Goal: Task Accomplishment & Management: Manage account settings

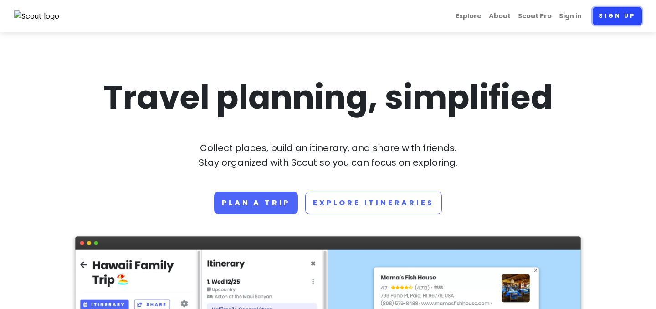
click at [621, 18] on link "Sign up" at bounding box center [617, 16] width 49 height 18
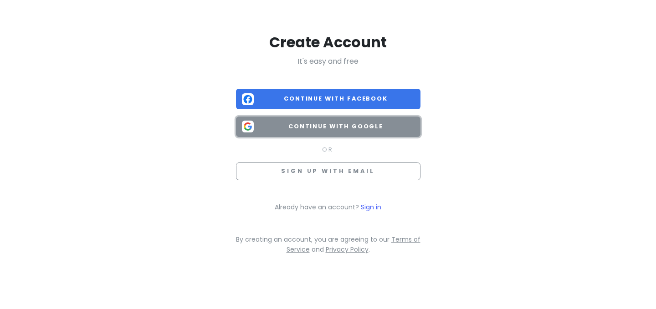
click at [384, 125] on span "Continue with Google" at bounding box center [335, 126] width 157 height 9
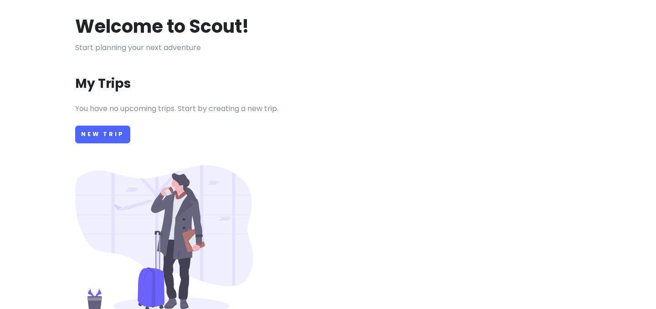
scroll to position [56, 0]
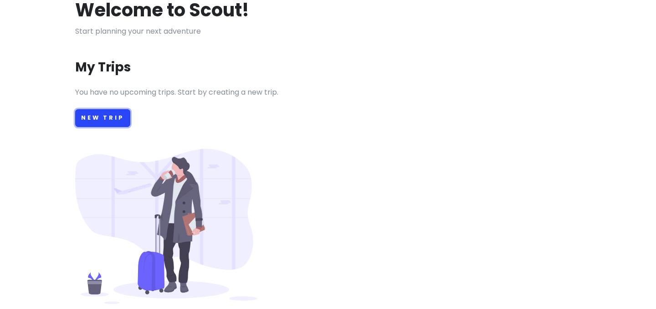
click at [98, 121] on link "New Trip" at bounding box center [102, 118] width 55 height 18
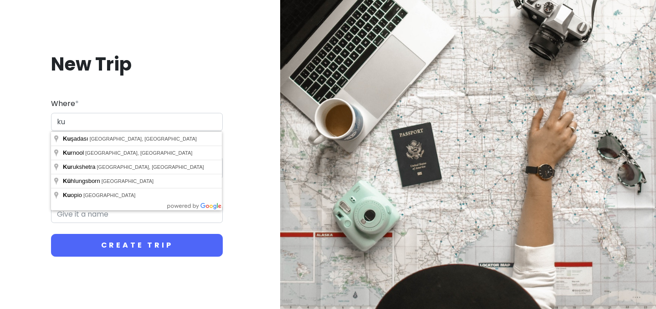
type input "k"
type input "[GEOGRAPHIC_DATA], [GEOGRAPHIC_DATA]"
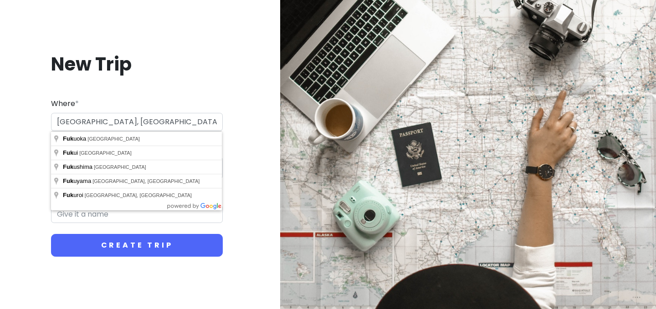
type input "Fukuoka Trip"
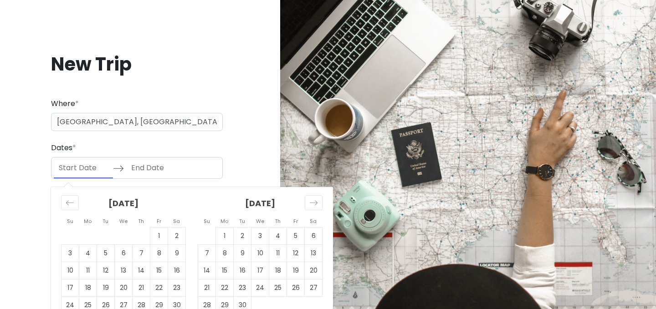
click at [92, 169] on input "Start Date" at bounding box center [83, 168] width 59 height 21
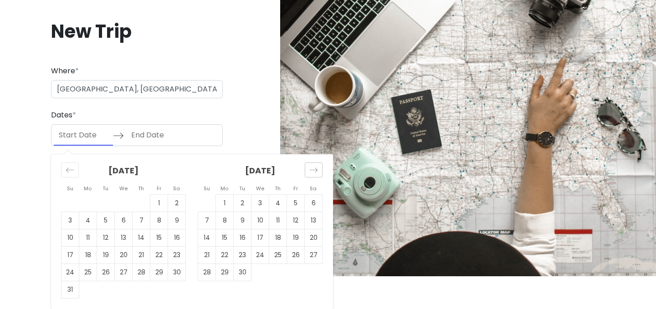
click at [314, 172] on icon "Move forward to switch to the next month." at bounding box center [313, 170] width 9 height 9
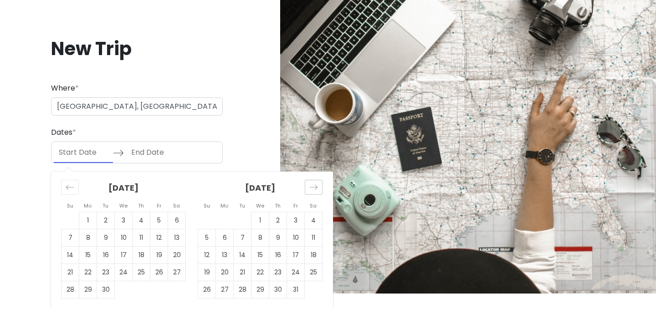
scroll to position [15, 0]
click at [314, 190] on icon "Move forward to switch to the next month." at bounding box center [313, 187] width 9 height 9
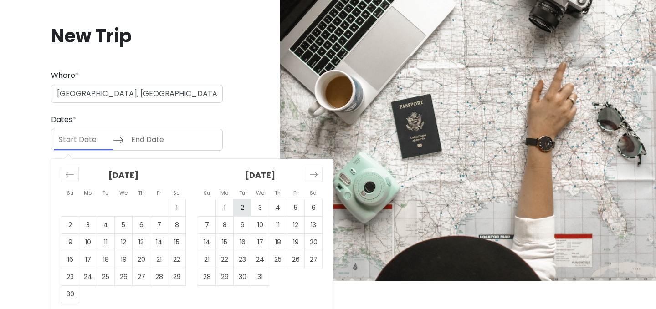
scroll to position [33, 0]
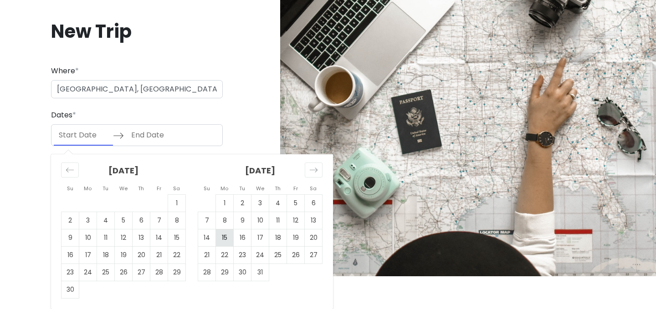
click at [226, 240] on td "15" at bounding box center [225, 238] width 18 height 17
type input "[DATE]"
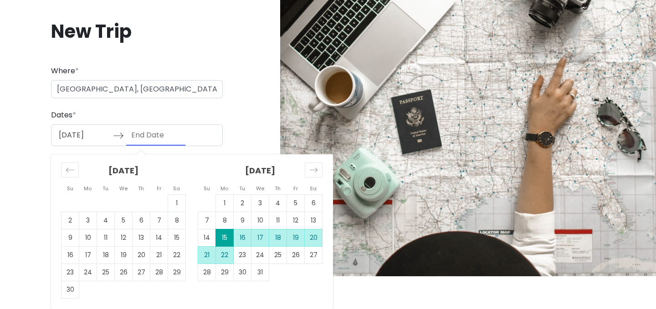
click at [225, 256] on td "22" at bounding box center [225, 255] width 18 height 17
type input "[DATE]"
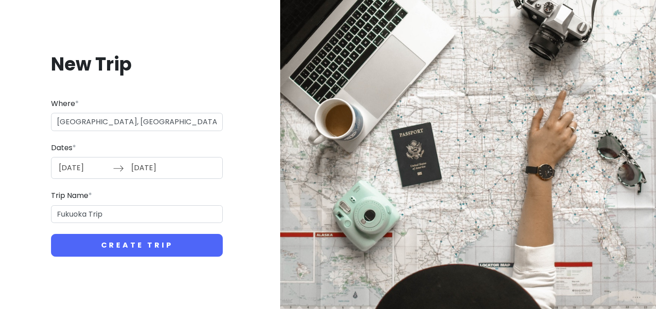
click at [181, 168] on input "[DATE]" at bounding box center [155, 168] width 59 height 21
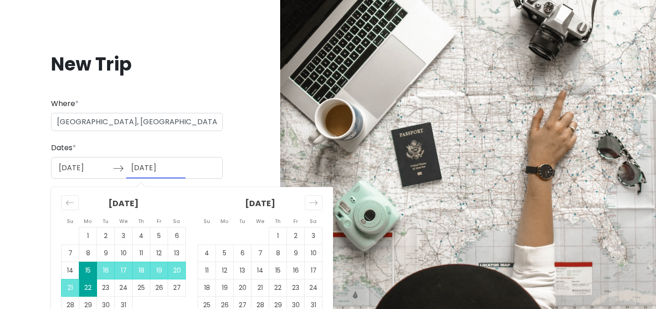
click at [181, 168] on input "[DATE]" at bounding box center [155, 168] width 59 height 21
click at [238, 143] on div "New Trip Where * [GEOGRAPHIC_DATA], [GEOGRAPHIC_DATA] Dates * [DATE] Navigate f…" at bounding box center [136, 155] width 259 height 249
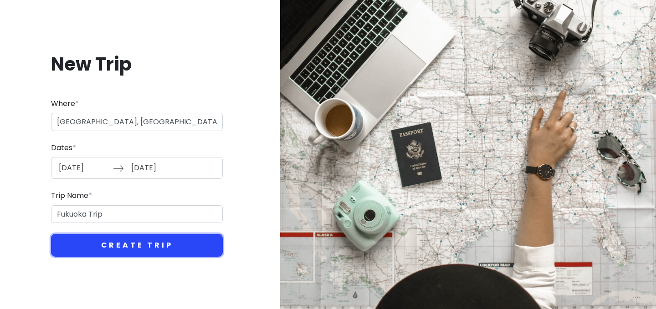
click at [156, 247] on button "Create Trip" at bounding box center [137, 245] width 172 height 23
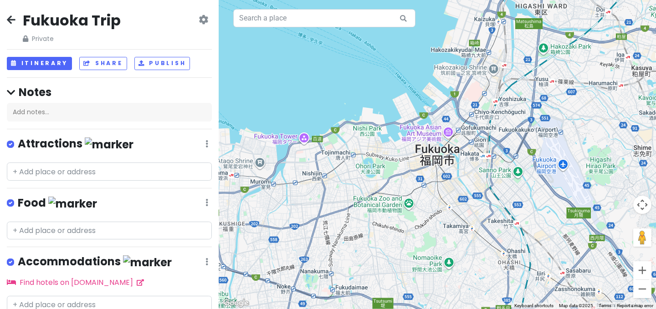
click at [201, 20] on icon at bounding box center [204, 19] width 10 height 7
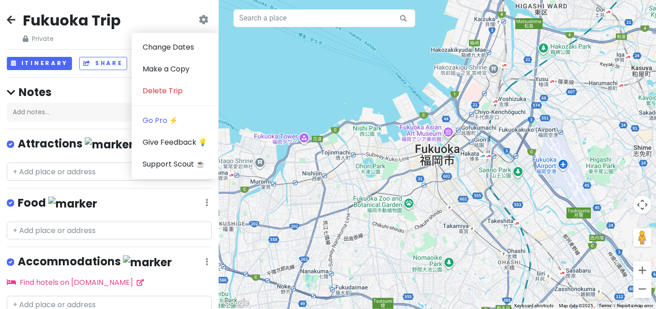
click at [185, 24] on div "Fukuoka Trip Private Change Dates Make a Copy Delete Trip Go Pro ⚡️ Give Feedba…" at bounding box center [109, 27] width 205 height 33
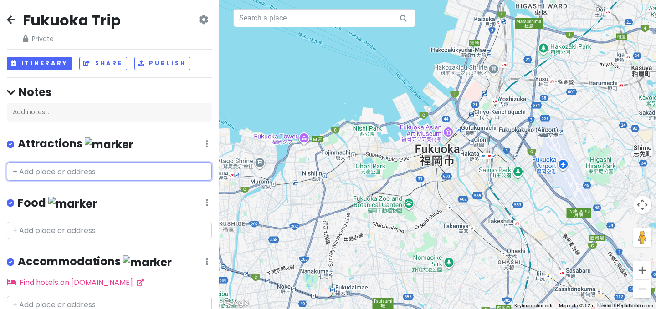
click at [117, 172] on input "text" at bounding box center [109, 172] width 205 height 18
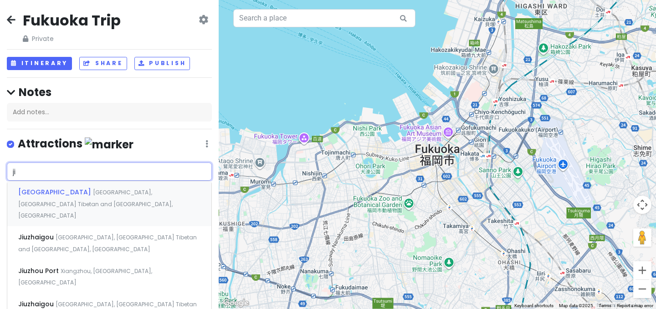
type input "j"
type input "九"
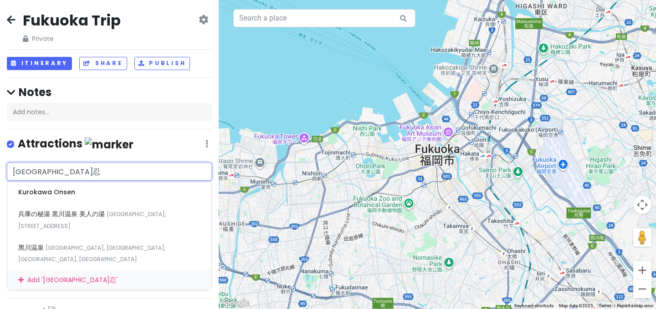
click at [41, 174] on input "[GEOGRAPHIC_DATA]忍" at bounding box center [109, 172] width 205 height 18
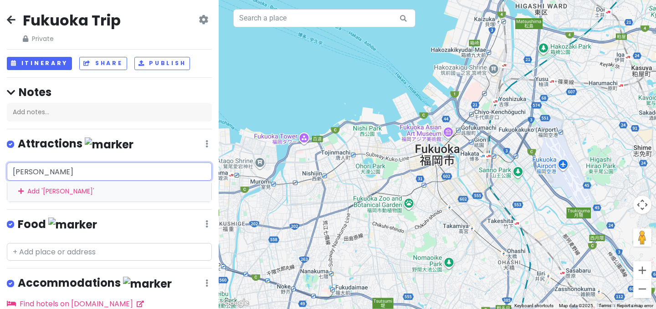
drag, startPoint x: 82, startPoint y: 169, endPoint x: 0, endPoint y: 160, distance: 83.0
click at [0, 160] on div "Fukuoka Trip Private Change Dates Make a Copy Delete Trip Go Pro ⚡️ Give Feedba…" at bounding box center [109, 154] width 219 height 309
type input "v"
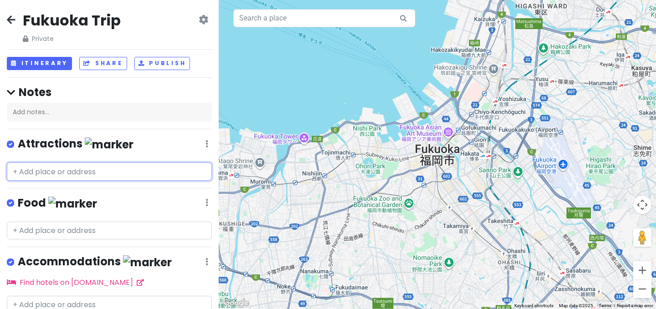
click at [55, 168] on input "text" at bounding box center [109, 172] width 205 height 18
paste input "[EMAIL_ADDRESS][DOMAIN_NAME]"
type input "[EMAIL_ADDRESS][DOMAIN_NAME]"
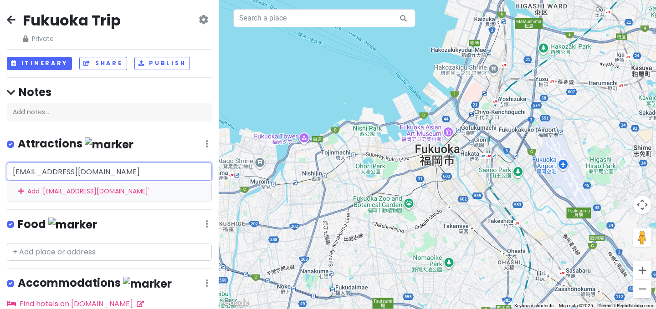
drag, startPoint x: 97, startPoint y: 172, endPoint x: 0, endPoint y: 153, distance: 98.4
click at [0, 154] on div "Fukuoka Trip Private Change Dates Make a Copy Delete Trip Go Pro ⚡️ Give Feedba…" at bounding box center [109, 154] width 219 height 309
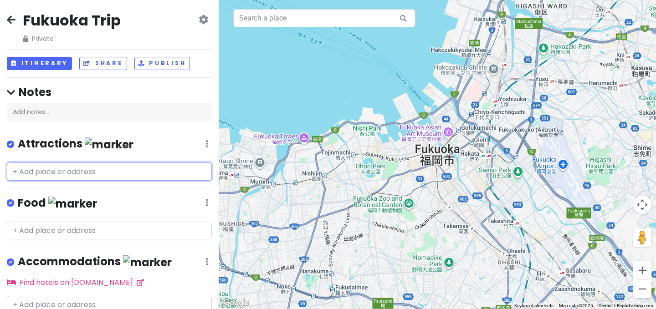
paste input "静寂な森の[PERSON_NAME]"
type input "静寂な森の[PERSON_NAME]"
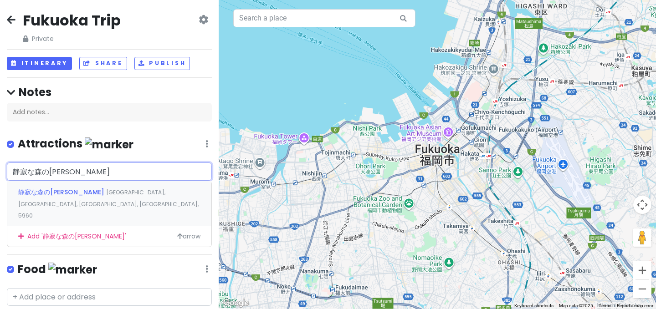
click at [116, 198] on div "静寂な森の宿 山しのぶ [GEOGRAPHIC_DATA], [GEOGRAPHIC_DATA], [GEOGRAPHIC_DATA], [GEOGRAPHI…" at bounding box center [109, 203] width 204 height 45
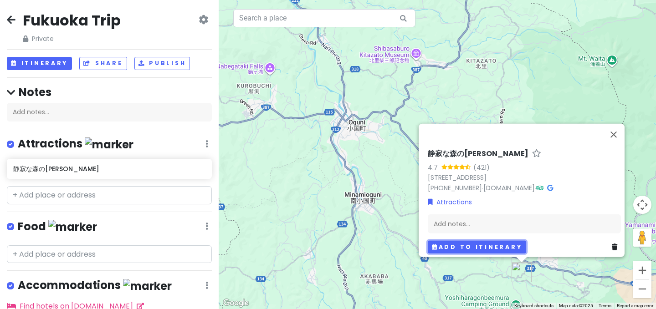
click at [461, 241] on button "Add to itinerary" at bounding box center [477, 246] width 98 height 13
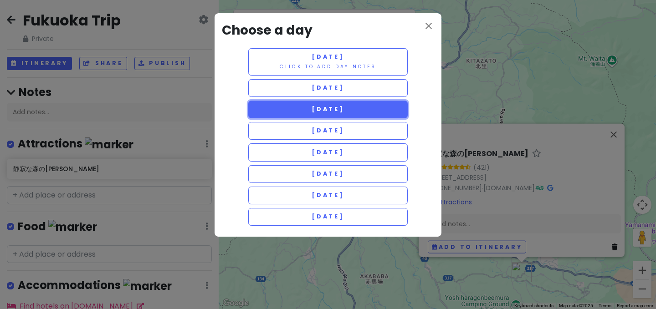
click at [344, 108] on span "[DATE]" at bounding box center [328, 109] width 33 height 8
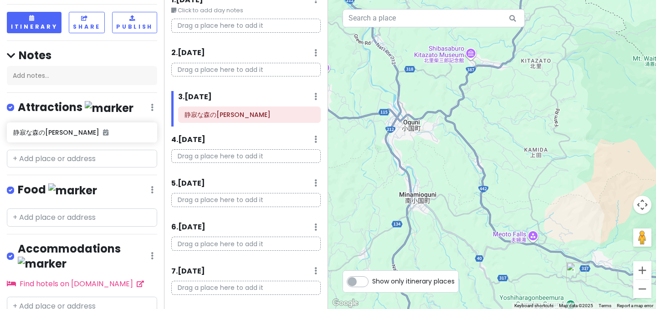
scroll to position [68, 0]
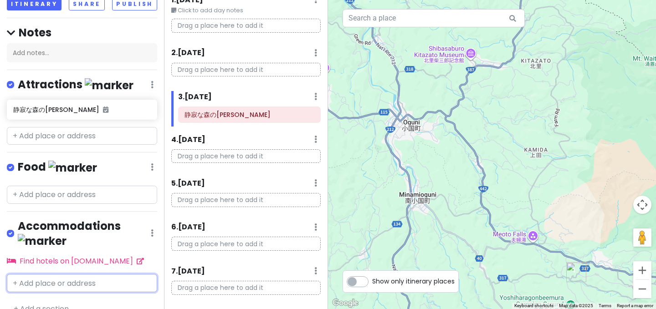
click at [82, 274] on input "text" at bounding box center [82, 283] width 150 height 18
paste input "静寂な森の[PERSON_NAME]"
type input "静寂な森の[PERSON_NAME]"
click at [82, 299] on span "静寂な森の[PERSON_NAME]" at bounding box center [61, 303] width 86 height 9
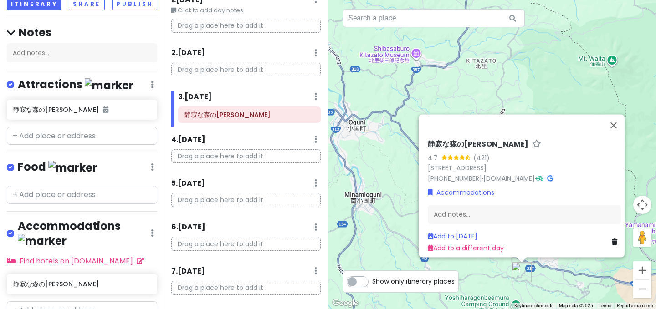
scroll to position [95, 0]
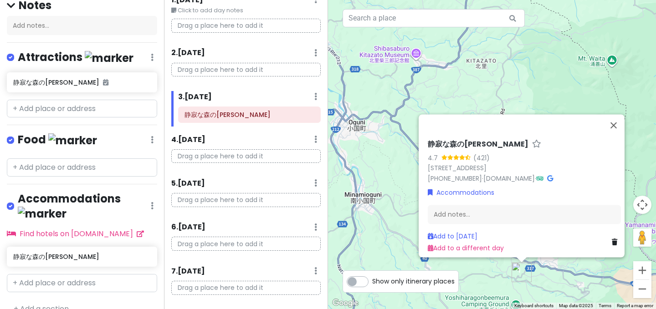
click at [152, 63] on link at bounding box center [152, 57] width 3 height 10
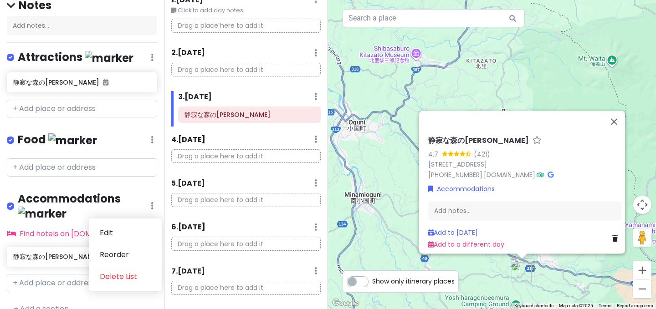
click at [34, 247] on div "静寂な森の[PERSON_NAME]" at bounding box center [82, 257] width 150 height 20
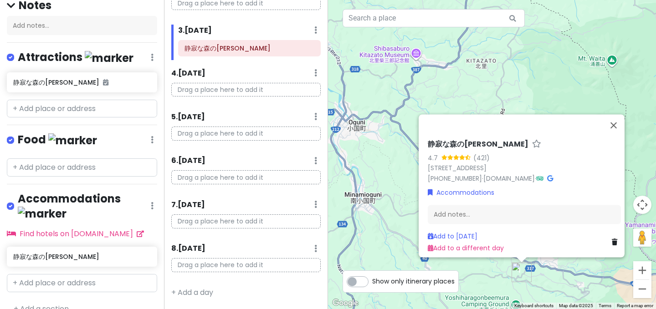
scroll to position [0, 0]
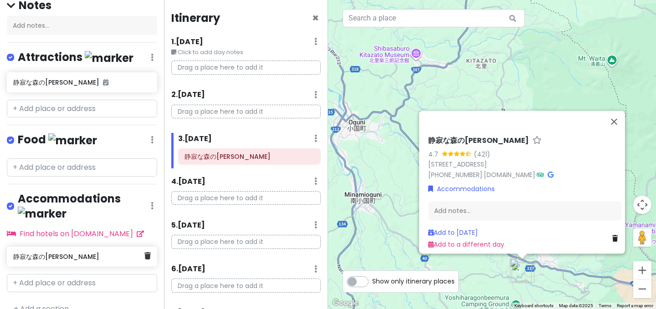
click at [136, 253] on h6 "静寂な森の[PERSON_NAME]" at bounding box center [78, 257] width 131 height 8
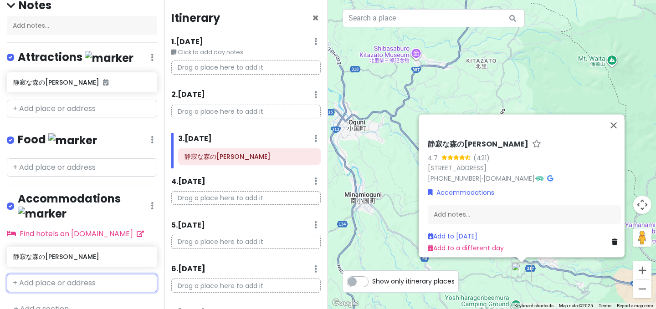
click at [112, 274] on input "text" at bounding box center [82, 283] width 150 height 18
click at [117, 229] on link "Find hotels on [DOMAIN_NAME]" at bounding box center [75, 234] width 137 height 10
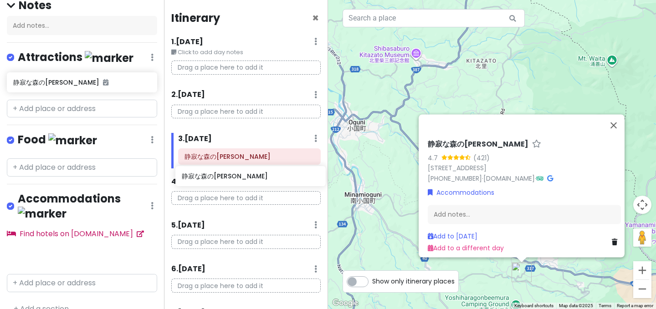
drag, startPoint x: 66, startPoint y: 245, endPoint x: 230, endPoint y: 179, distance: 177.5
click at [230, 179] on div "Fukuoka Trip Private Change Dates Make a Copy Delete Trip Go Pro ⚡️ Give Feedba…" at bounding box center [328, 154] width 656 height 309
click at [317, 45] on icon at bounding box center [315, 41] width 3 height 7
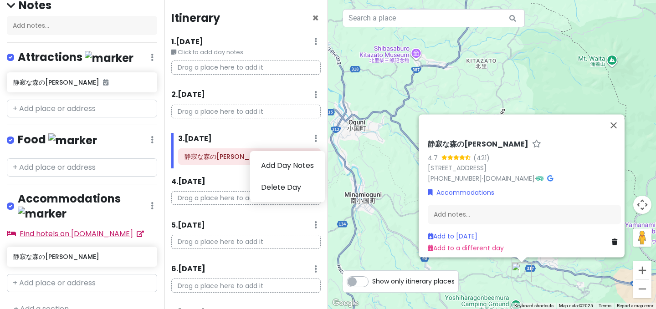
click at [97, 229] on link "Find hotels on [DOMAIN_NAME]" at bounding box center [75, 234] width 137 height 10
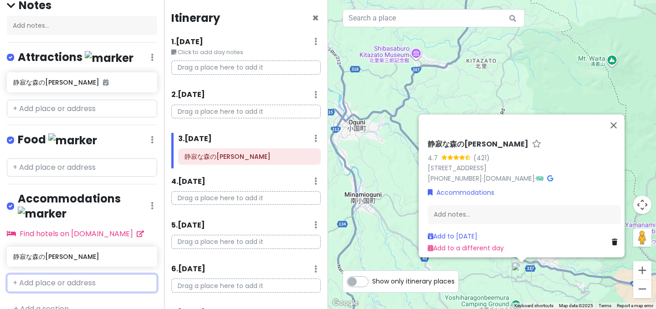
click at [82, 274] on input "text" at bounding box center [82, 283] width 150 height 18
paste input "[GEOGRAPHIC_DATA][PERSON_NAME] Hakata Gion Kushida Shrine"
type input "[GEOGRAPHIC_DATA][PERSON_NAME] Hakata Gion Kushida Shrine"
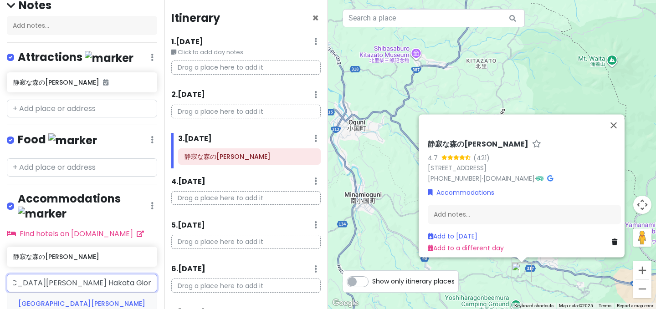
click at [83, 299] on span "[GEOGRAPHIC_DATA][PERSON_NAME] Hakata Gion" at bounding box center [81, 309] width 127 height 21
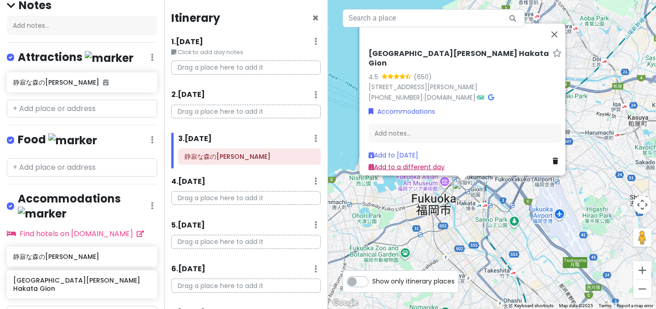
click at [417, 162] on link "Add to a different day" at bounding box center [406, 166] width 76 height 9
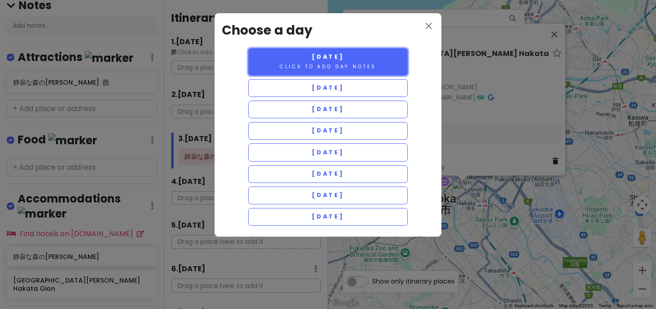
click at [369, 62] on button "[DATE] Click to add day notes" at bounding box center [327, 61] width 159 height 27
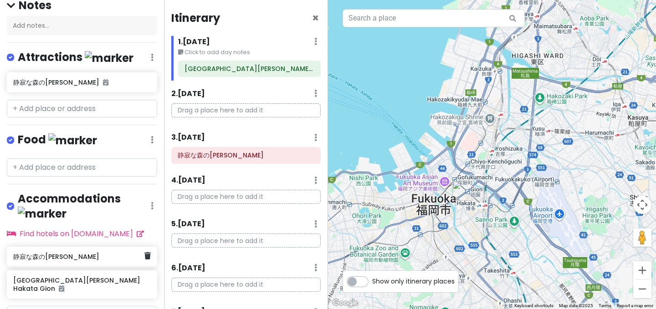
click at [107, 247] on div "静寂な森の[PERSON_NAME]" at bounding box center [82, 257] width 150 height 20
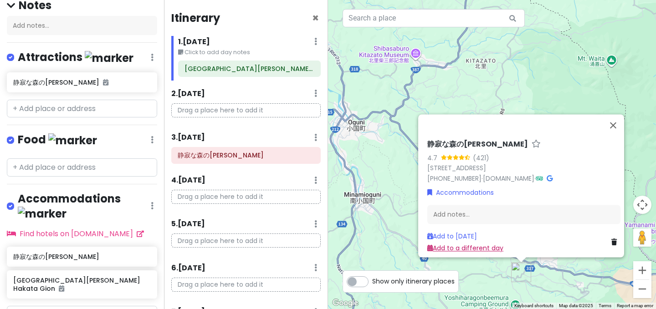
click at [460, 244] on link "Add to a different day" at bounding box center [465, 248] width 76 height 9
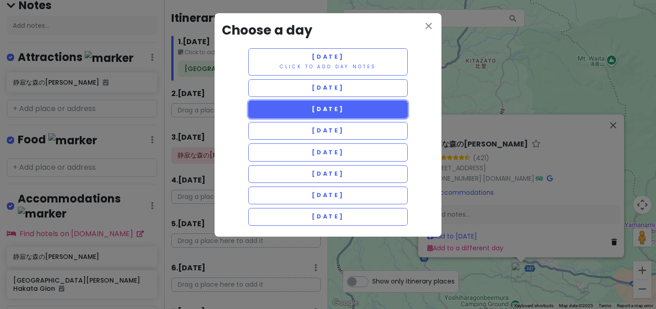
click at [368, 110] on button "[DATE]" at bounding box center [327, 110] width 159 height 18
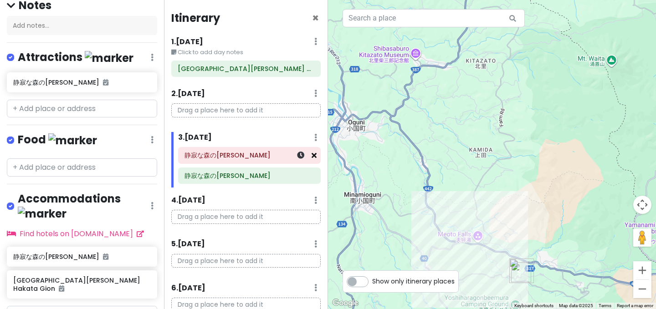
click at [312, 157] on icon at bounding box center [314, 155] width 5 height 7
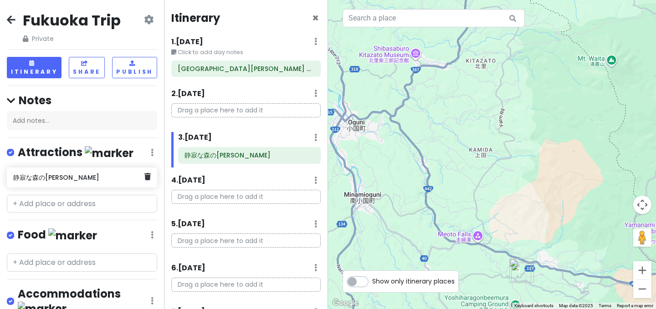
click at [127, 179] on h6 "静寂な森の[PERSON_NAME]" at bounding box center [78, 178] width 131 height 8
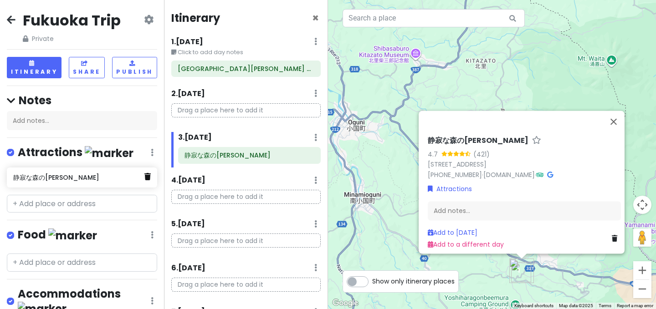
click at [148, 178] on icon at bounding box center [147, 176] width 6 height 7
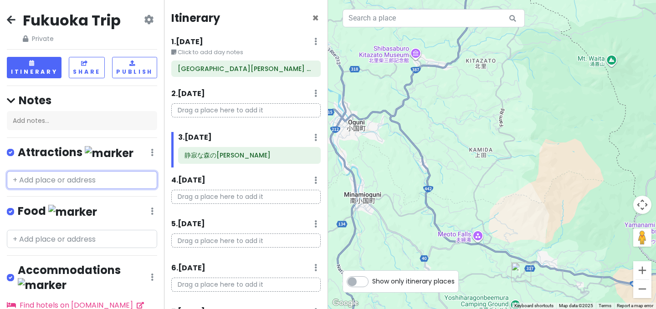
click at [111, 179] on input "text" at bounding box center [82, 180] width 150 height 18
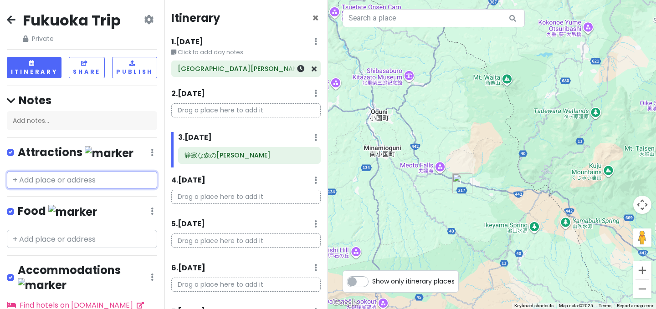
click at [276, 70] on h6 "[GEOGRAPHIC_DATA][PERSON_NAME] Hakata Gion" at bounding box center [246, 69] width 137 height 8
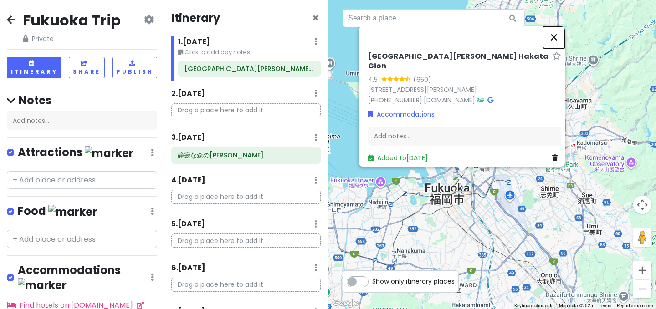
click at [557, 41] on button "Close" at bounding box center [554, 37] width 22 height 22
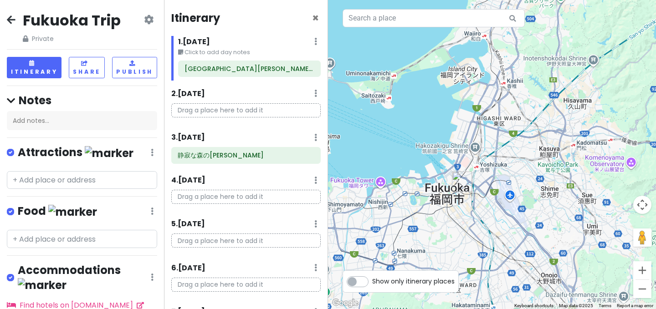
click at [148, 23] on icon at bounding box center [149, 19] width 10 height 7
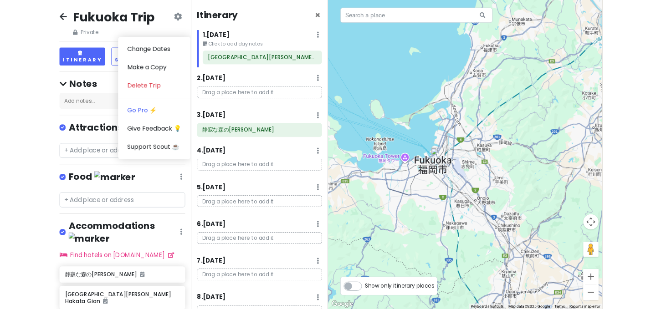
scroll to position [35, 0]
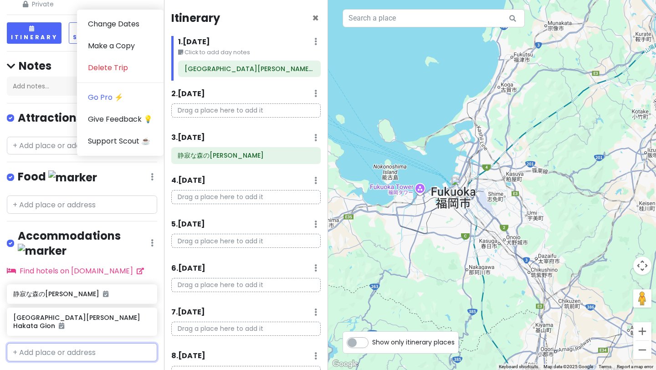
click at [81, 309] on input "text" at bounding box center [82, 352] width 150 height 18
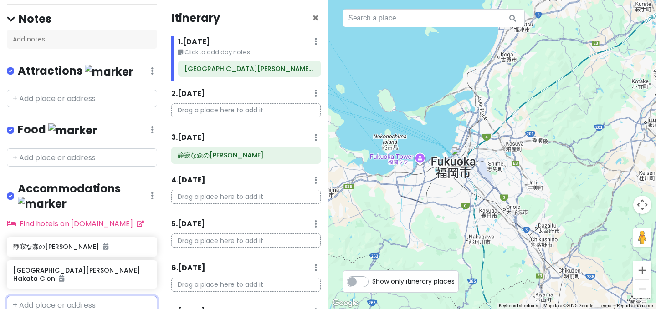
scroll to position [95, 0]
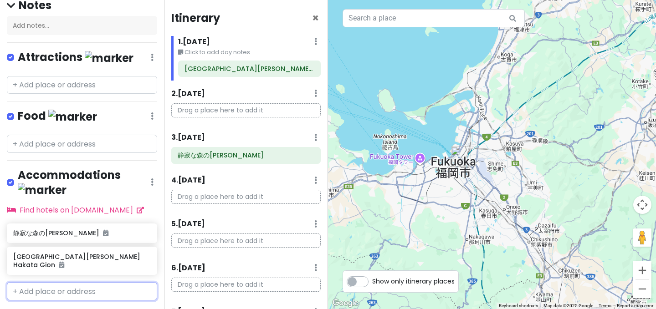
click at [68, 282] on input "text" at bounding box center [82, 291] width 150 height 18
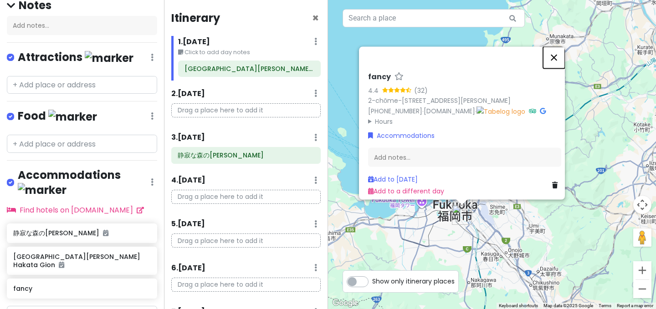
click at [560, 46] on button "Close" at bounding box center [554, 57] width 22 height 22
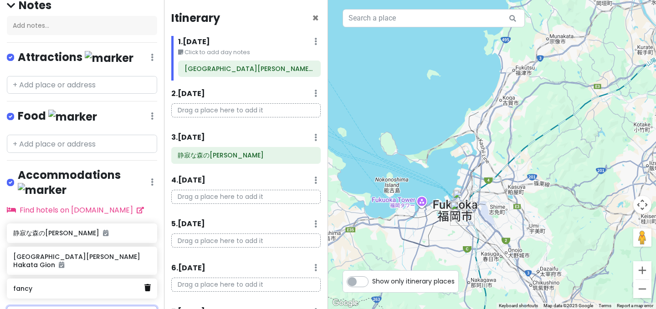
click at [150, 284] on icon at bounding box center [147, 287] width 6 height 7
type input "fairfield by [PERSON_NAME]"
click at [111, 307] on span "Fairfield by Marriott Kumamoto Aso" at bounding box center [77, 311] width 119 height 9
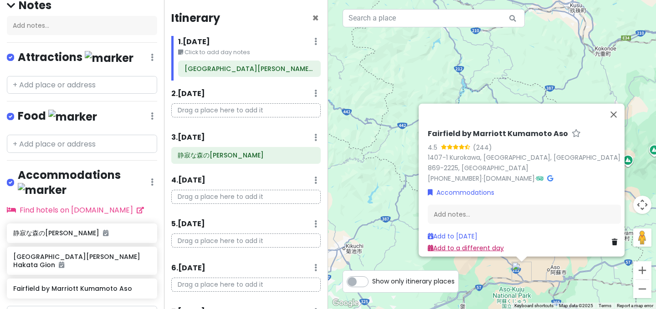
click at [469, 243] on link "Add to a different day" at bounding box center [466, 247] width 76 height 9
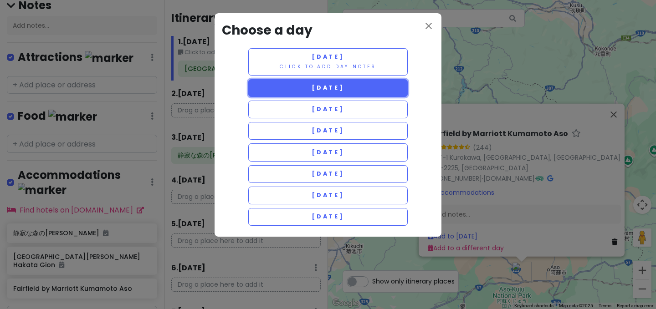
click at [382, 91] on button "[DATE]" at bounding box center [327, 88] width 159 height 18
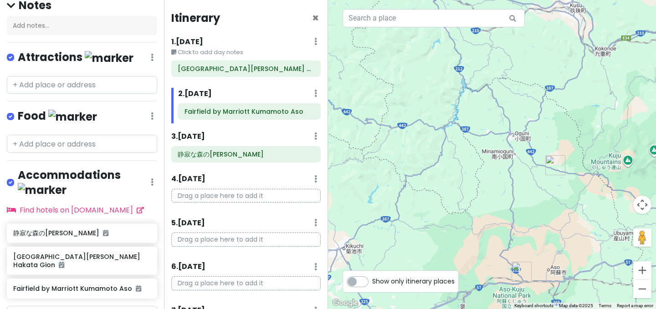
scroll to position [119, 0]
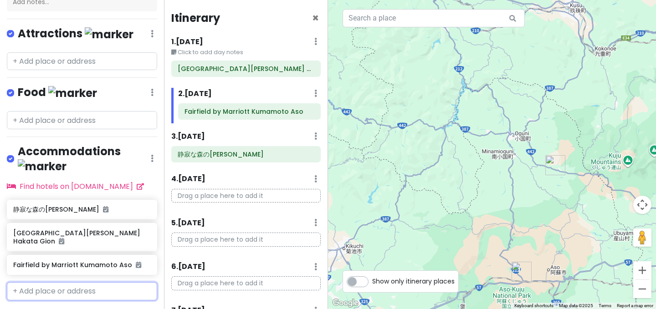
click at [90, 282] on input "text" at bounding box center [82, 291] width 150 height 18
paste input "Beppu Hatto Onyado Nono Beppu"
type input "Beppu Hatto Onyado Nono Beppu"
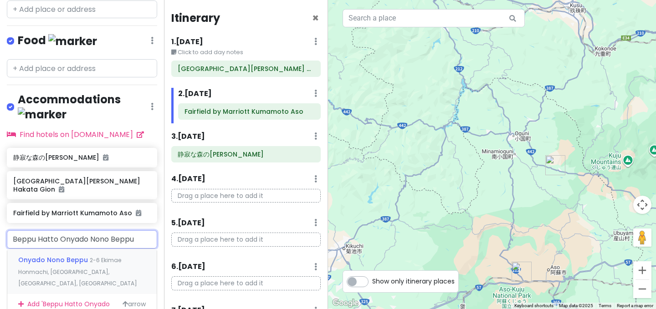
scroll to position [173, 0]
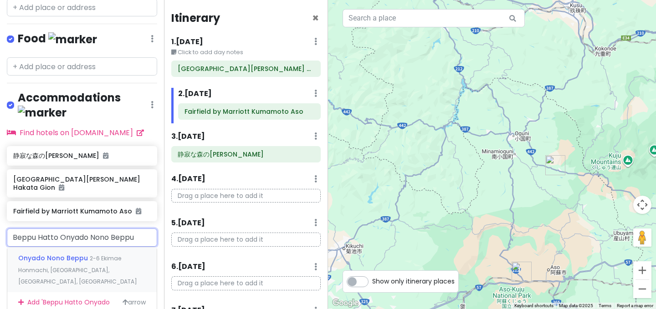
click at [96, 247] on div "Onyado Nono Beppu 2-6 Ekimae Honmachi, [GEOGRAPHIC_DATA], [GEOGRAPHIC_DATA], [G…" at bounding box center [81, 269] width 149 height 45
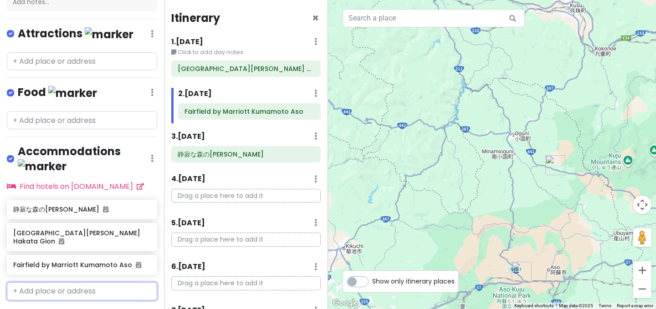
scroll to position [142, 0]
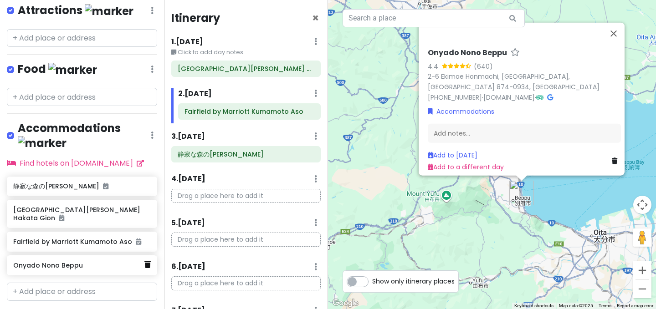
click at [148, 261] on icon at bounding box center [147, 264] width 6 height 7
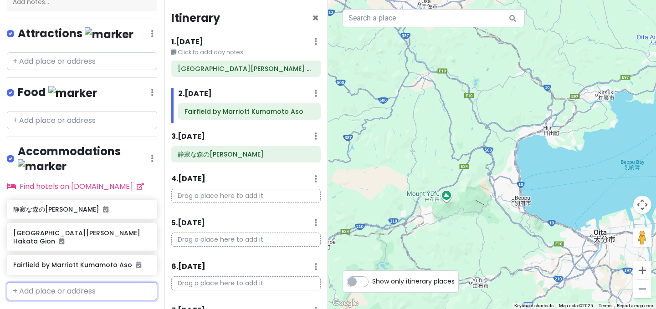
paste input "Beppu Hatto Onyado Nono Beppu"
drag, startPoint x: 142, startPoint y: 268, endPoint x: 95, endPoint y: 268, distance: 47.4
click at [95, 282] on input "Beppu Hatto Onyado Nono Beppu" at bounding box center [82, 291] width 150 height 18
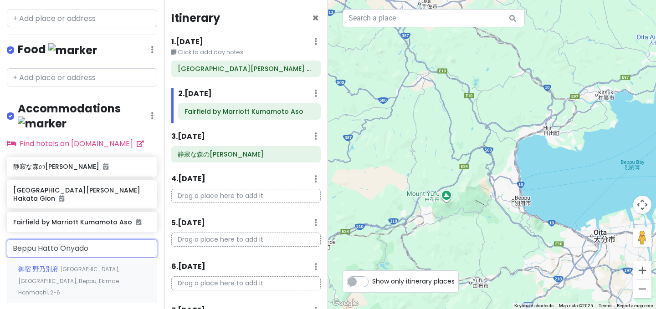
scroll to position [163, 0]
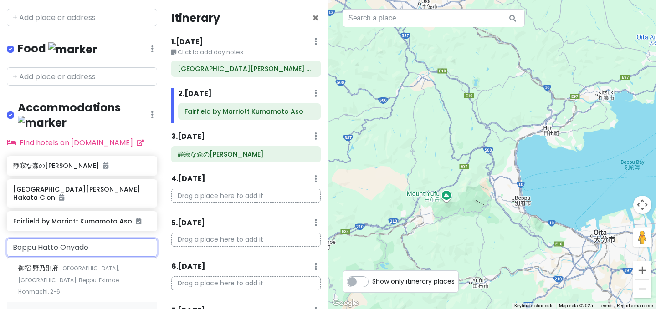
drag, startPoint x: 103, startPoint y: 227, endPoint x: 0, endPoint y: 223, distance: 103.0
click at [0, 239] on div "Beppu Hatto Onyado 御宿 野乃別府 [GEOGRAPHIC_DATA], [GEOGRAPHIC_DATA], [GEOGRAPHIC_DA…" at bounding box center [82, 281] width 164 height 85
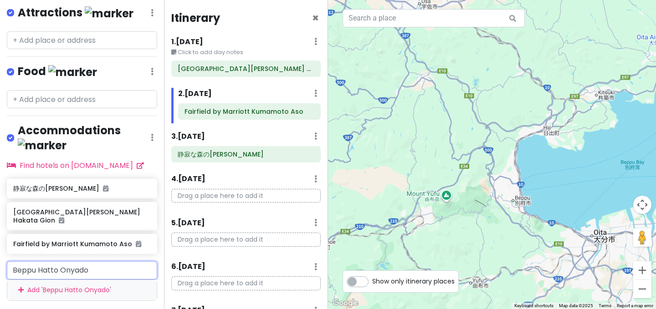
paste input "Onyado Nono Beppu"
type input "Onyado Nono Beppu"
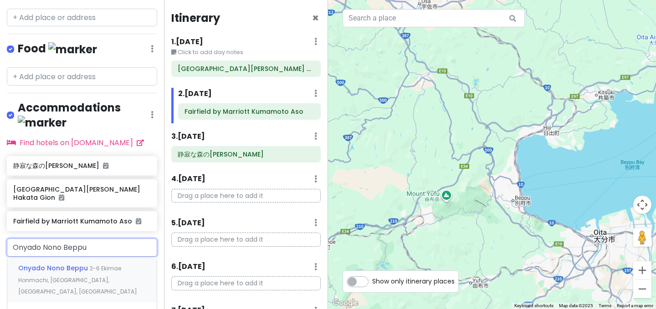
click at [69, 264] on span "Onyado Nono Beppu" at bounding box center [54, 268] width 72 height 9
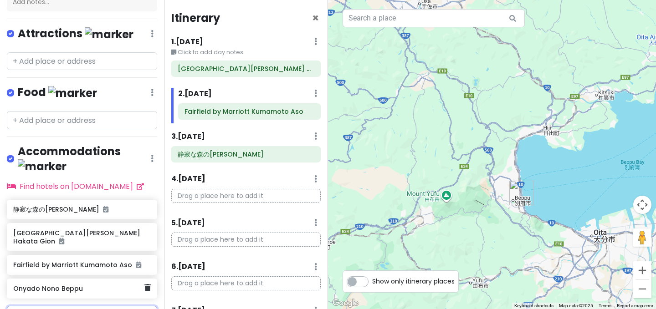
scroll to position [142, 0]
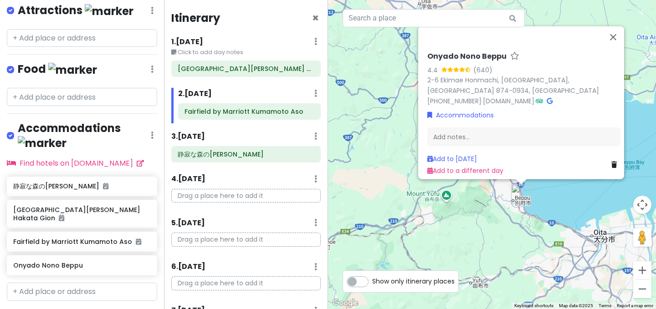
click at [490, 61] on h6 "Onyado Nono Beppu" at bounding box center [466, 56] width 79 height 10
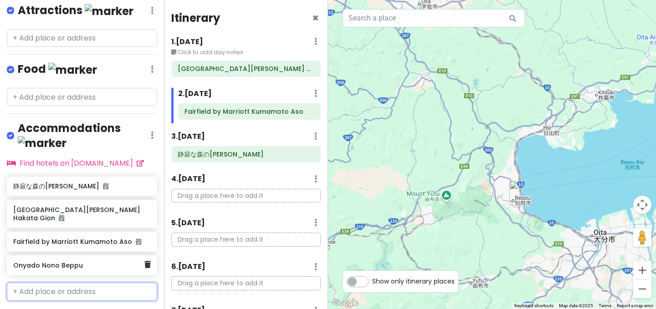
click at [102, 261] on h6 "Onyado Nono Beppu" at bounding box center [78, 265] width 131 height 8
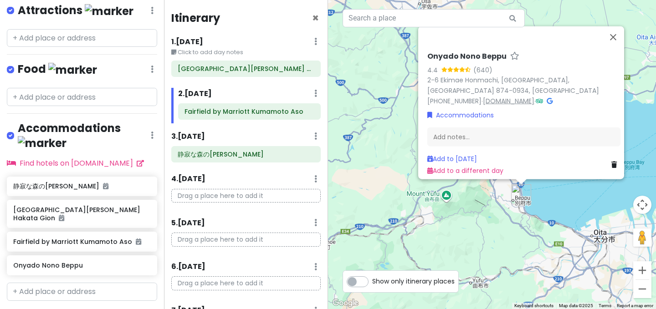
click at [524, 96] on link "[DOMAIN_NAME]" at bounding box center [508, 100] width 51 height 9
drag, startPoint x: 117, startPoint y: 239, endPoint x: 58, endPoint y: 235, distance: 58.4
click at [58, 235] on div "静寂な森の宿 山しのぶ Nishitetsu Hotel [PERSON_NAME] [GEOGRAPHIC_DATA] by Marriott Kumamo…" at bounding box center [82, 228] width 164 height 102
click at [84, 283] on input "text" at bounding box center [82, 292] width 150 height 18
paste input "Onyado Nono Beppu"
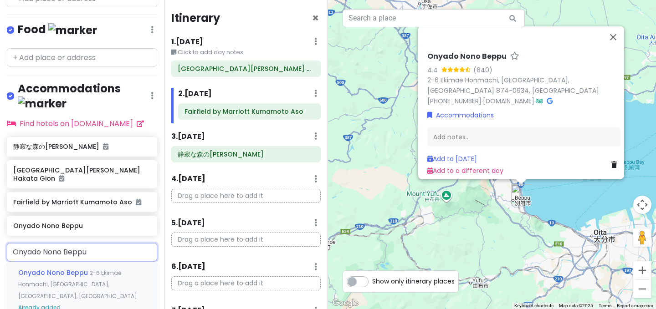
scroll to position [191, 0]
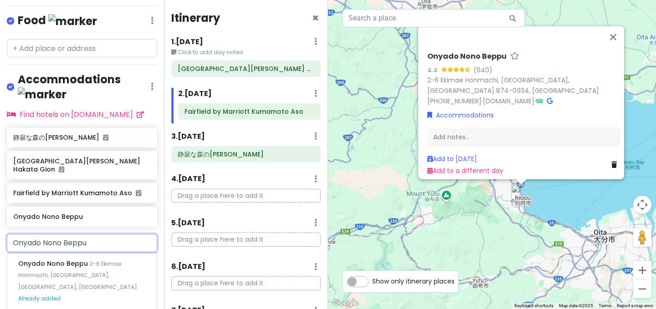
drag, startPoint x: 64, startPoint y: 218, endPoint x: 3, endPoint y: 216, distance: 61.1
click at [4, 234] on div "Onyado Nono Beppu Onyado Nono Beppu 2-6 Ekimae Honmachi, [GEOGRAPHIC_DATA], [GE…" at bounding box center [82, 282] width 164 height 96
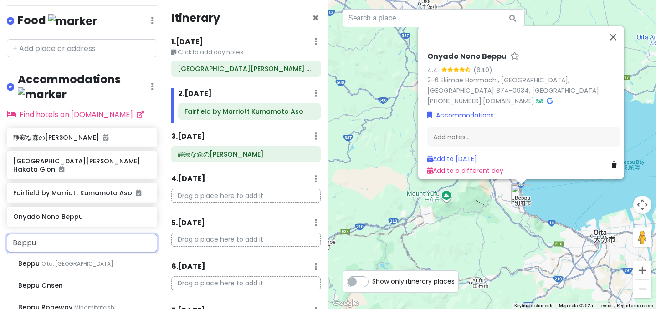
click at [80, 234] on input "Beppu" at bounding box center [82, 243] width 150 height 18
paste input "Onyado Nono"
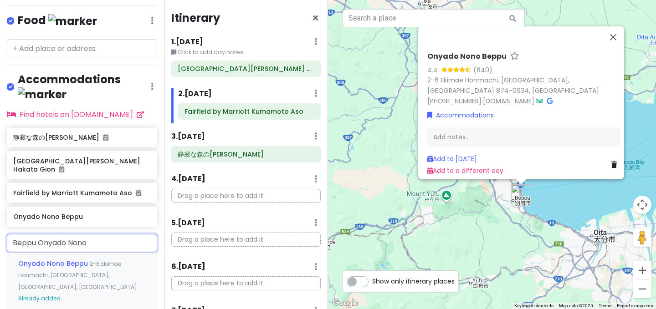
drag, startPoint x: 112, startPoint y: 215, endPoint x: 62, endPoint y: 215, distance: 50.1
click at [62, 234] on input "Beppu Onyado Nono" at bounding box center [82, 243] width 150 height 18
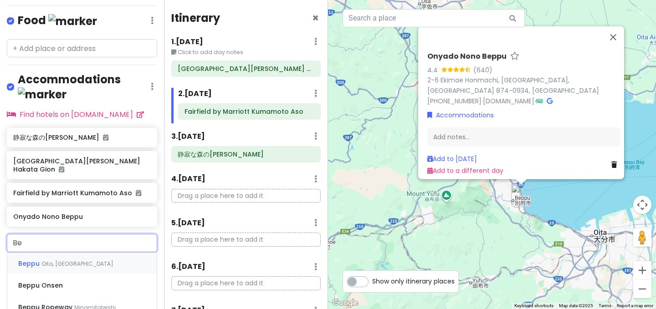
type input "B"
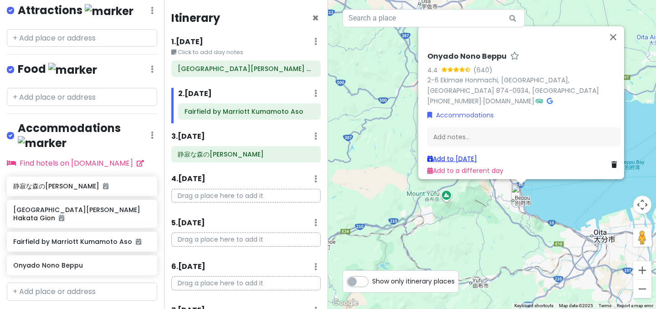
click at [469, 155] on link "Add to [DATE]" at bounding box center [452, 158] width 50 height 9
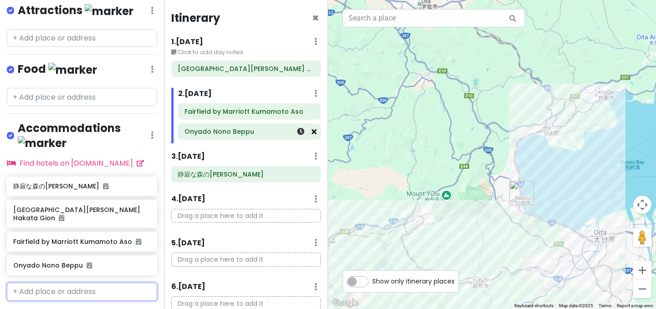
click at [314, 134] on icon at bounding box center [314, 131] width 5 height 7
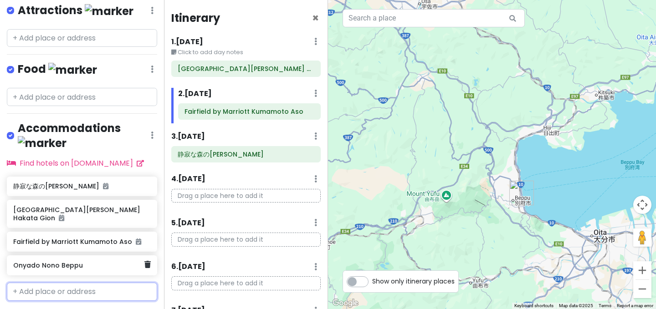
click at [99, 259] on div "Onyado Nono Beppu" at bounding box center [78, 265] width 131 height 13
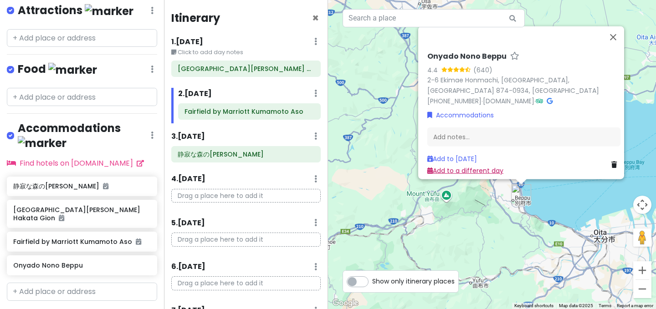
click at [480, 166] on link "Add to a different day" at bounding box center [465, 170] width 76 height 9
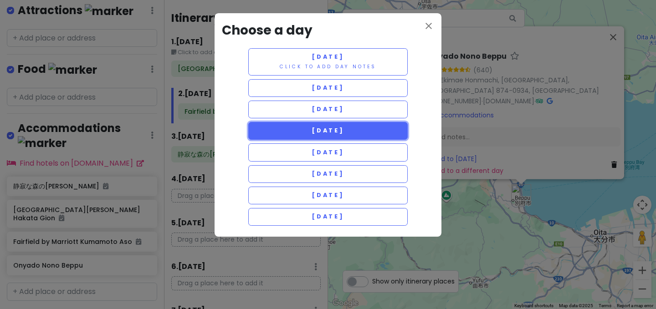
click at [367, 132] on button "[DATE]" at bounding box center [327, 131] width 159 height 18
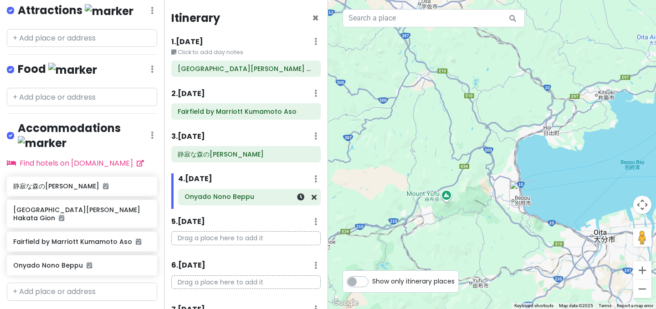
click at [263, 197] on h6 "Onyado Nono Beppu" at bounding box center [249, 197] width 130 height 8
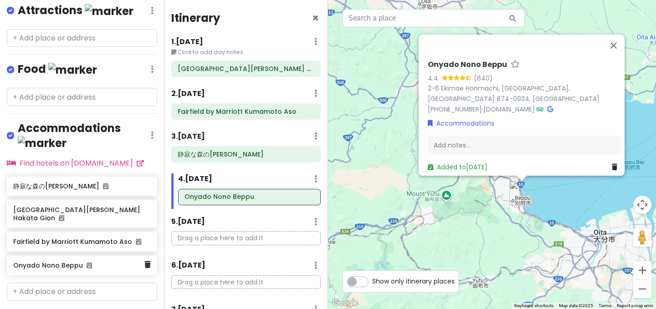
click at [134, 256] on div "Onyado Nono Beppu" at bounding box center [82, 266] width 150 height 20
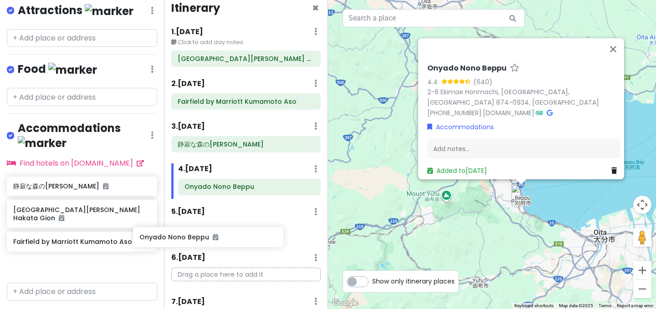
scroll to position [14, 0]
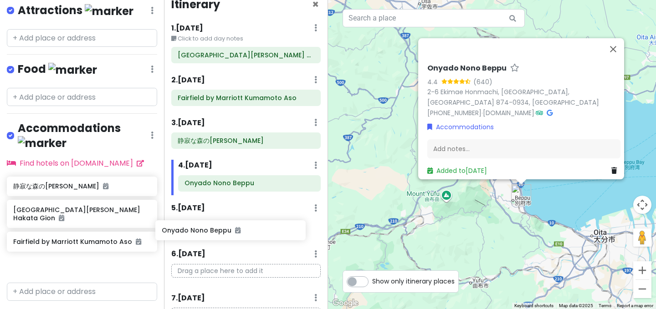
drag, startPoint x: 117, startPoint y: 245, endPoint x: 266, endPoint y: 235, distance: 148.8
click at [266, 235] on div "Fukuoka Trip Private Change Dates Make a Copy Delete Trip Go Pro ⚡️ Give Feedba…" at bounding box center [328, 154] width 656 height 309
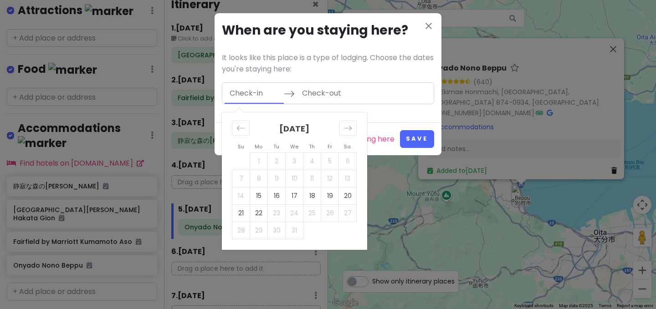
click at [249, 96] on input "Check-in" at bounding box center [254, 93] width 59 height 21
click at [312, 196] on td "18" at bounding box center [312, 195] width 18 height 17
type input "[DATE]"
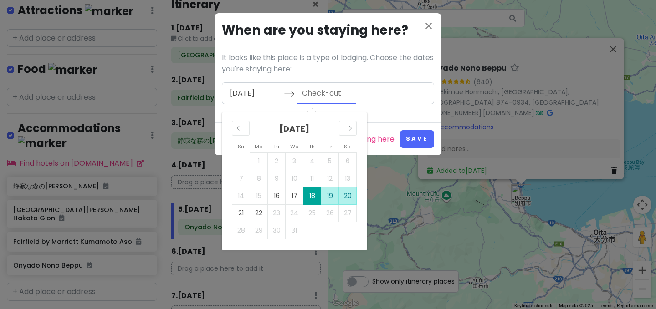
click at [349, 197] on td "20" at bounding box center [348, 195] width 18 height 17
type input "[DATE]"
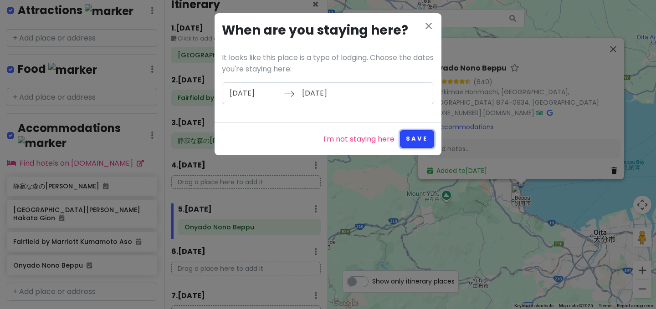
click at [421, 136] on button "Save" at bounding box center [417, 139] width 34 height 18
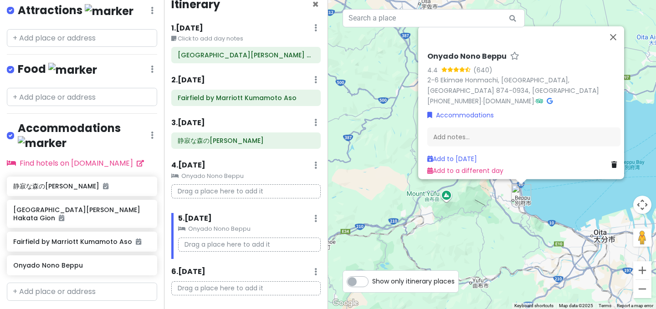
click at [225, 235] on div "5 . [DATE] Add Day Notes Clear Lodging Delete Day Onyado Nono Beppu Drag a plac…" at bounding box center [245, 236] width 149 height 46
click at [313, 143] on icon at bounding box center [314, 140] width 5 height 7
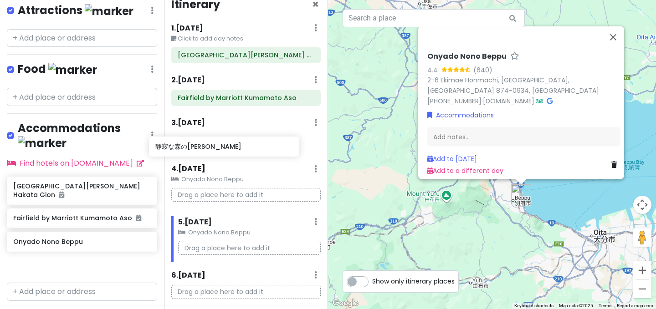
drag, startPoint x: 69, startPoint y: 173, endPoint x: 211, endPoint y: 149, distance: 144.0
click at [211, 149] on div "Fukuoka Trip Private Change Dates Make a Copy Delete Trip Go Pro ⚡️ Give Feedba…" at bounding box center [328, 154] width 656 height 309
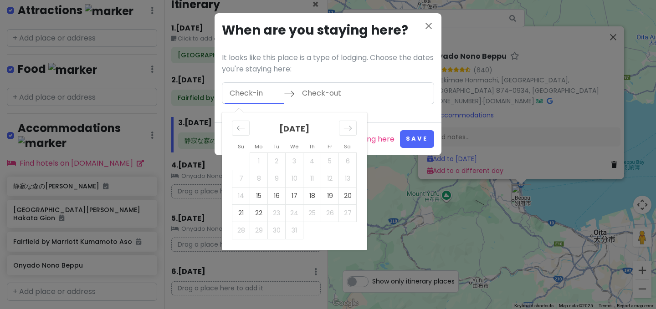
click at [259, 98] on input "Check-in" at bounding box center [254, 93] width 59 height 21
click at [294, 197] on td "17" at bounding box center [295, 195] width 18 height 17
type input "[DATE]"
click at [310, 200] on td "18" at bounding box center [312, 195] width 18 height 17
type input "[DATE]"
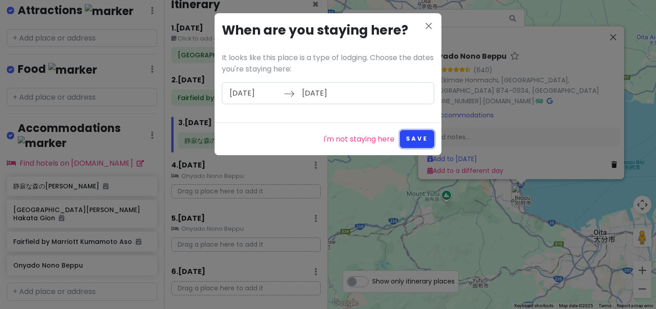
click at [417, 141] on button "Save" at bounding box center [417, 139] width 34 height 18
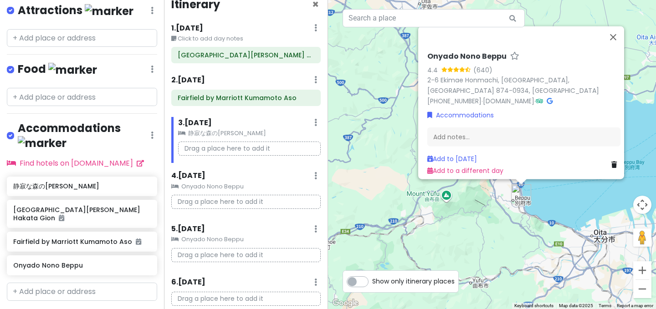
scroll to position [0, 0]
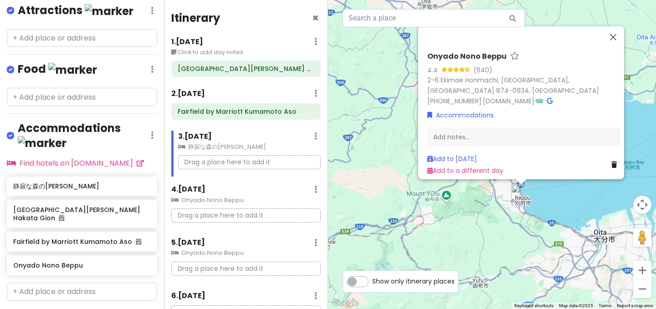
click at [272, 164] on p "Drag a place here to add it" at bounding box center [249, 162] width 143 height 14
click at [82, 182] on h6 "静寂な森の[PERSON_NAME]" at bounding box center [78, 186] width 131 height 8
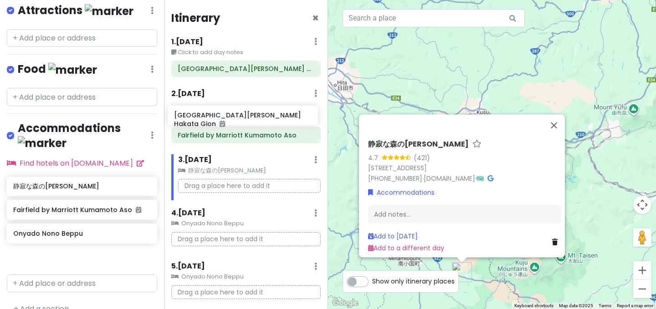
drag, startPoint x: 78, startPoint y: 196, endPoint x: 238, endPoint y: 118, distance: 178.2
click at [238, 118] on div "Fukuoka Trip Private Change Dates Make a Copy Delete Trip Go Pro ⚡️ Give Feedba…" at bounding box center [328, 154] width 656 height 309
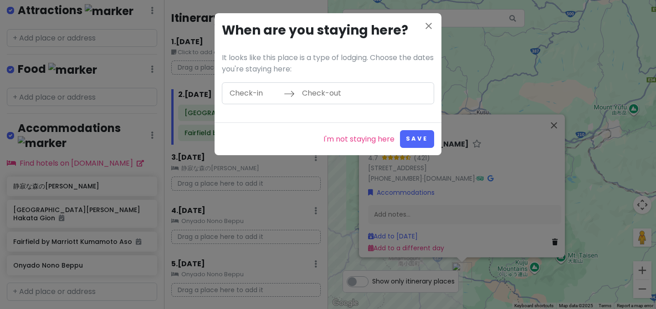
click at [251, 97] on input "Check-in" at bounding box center [254, 93] width 59 height 21
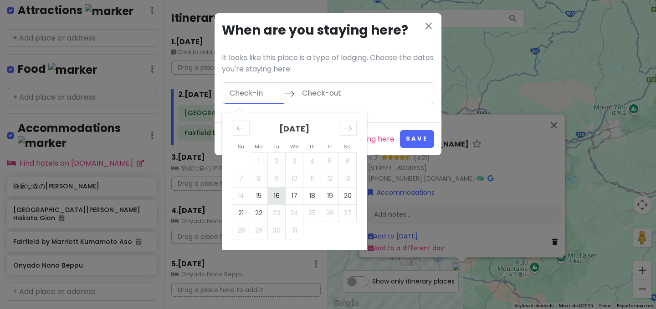
click at [276, 195] on td "16" at bounding box center [277, 195] width 18 height 17
type input "[DATE]"
click at [298, 196] on td "17" at bounding box center [295, 195] width 18 height 17
type input "[DATE]"
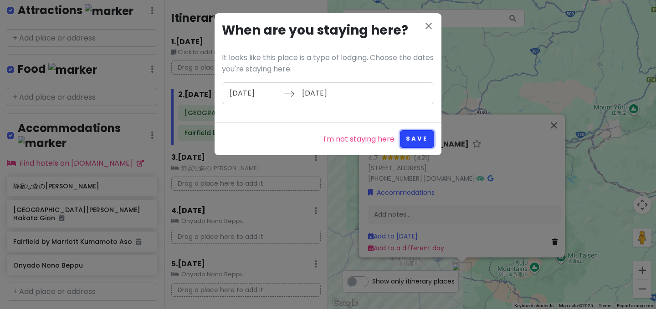
click at [425, 141] on button "Save" at bounding box center [417, 139] width 34 height 18
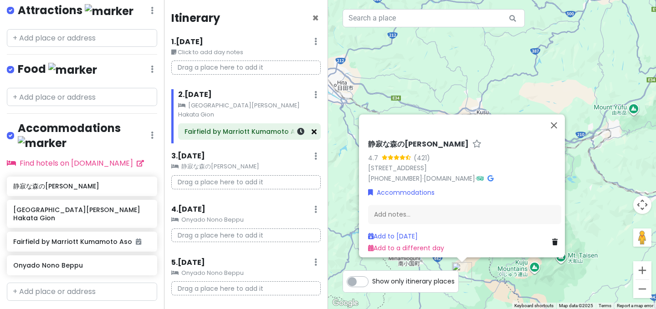
click at [316, 128] on icon at bounding box center [314, 131] width 5 height 7
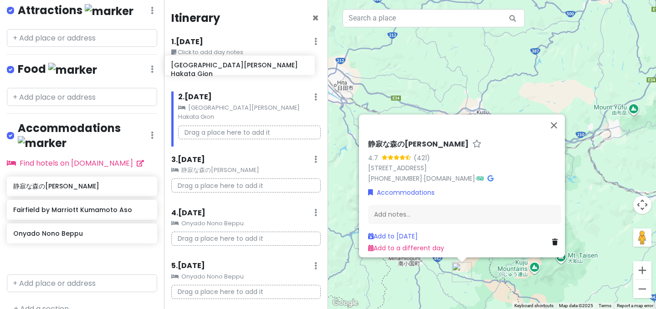
drag, startPoint x: 77, startPoint y: 198, endPoint x: 232, endPoint y: 69, distance: 201.5
click at [232, 69] on div "Fukuoka Trip Private Change Dates Make a Copy Delete Trip Go Pro ⚡️ Give Feedba…" at bounding box center [328, 154] width 656 height 309
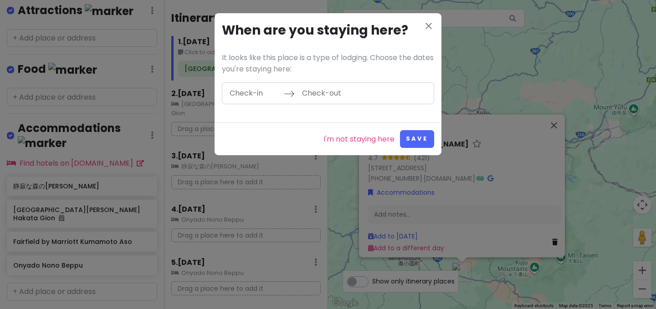
click at [257, 98] on input "Check-in" at bounding box center [254, 93] width 59 height 21
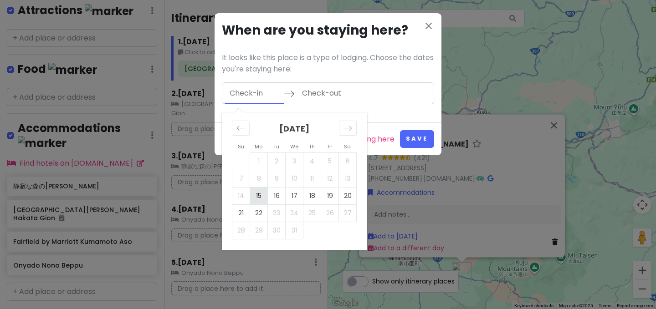
click at [260, 196] on td "15" at bounding box center [259, 195] width 18 height 17
type input "[DATE]"
click at [279, 195] on td "16" at bounding box center [277, 195] width 18 height 17
type input "[DATE]"
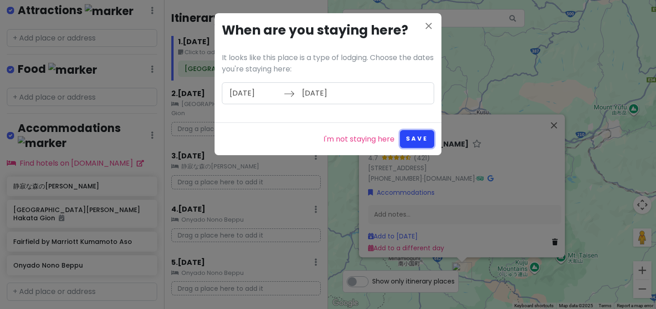
click at [426, 139] on button "Save" at bounding box center [417, 139] width 34 height 18
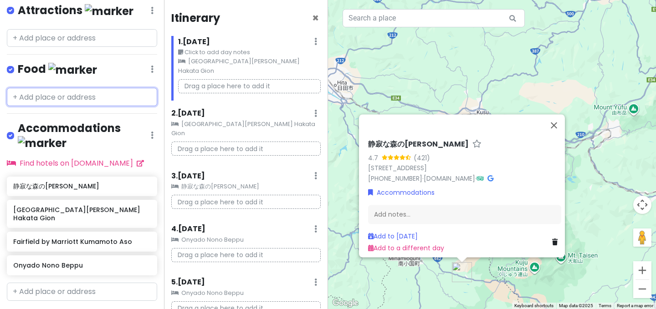
click at [113, 99] on input "text" at bounding box center [82, 97] width 150 height 18
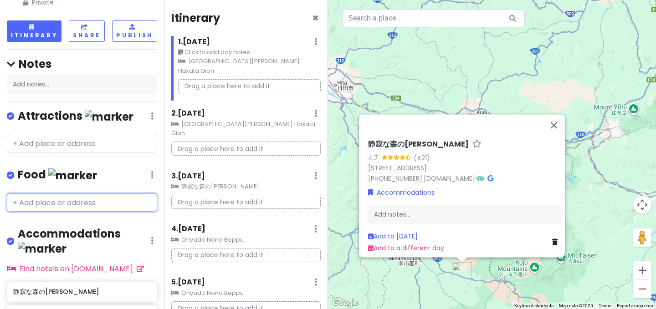
scroll to position [28, 0]
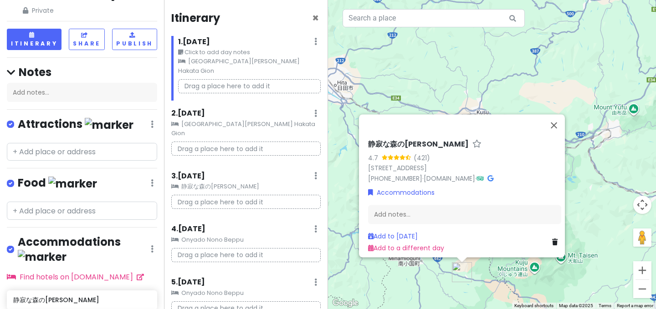
click at [97, 160] on div "Fukuoka Trip Private Change Dates Make a Copy Delete Trip Go Pro ⚡️ Give Feedba…" at bounding box center [82, 154] width 164 height 309
click at [103, 153] on input "text" at bounding box center [82, 152] width 150 height 18
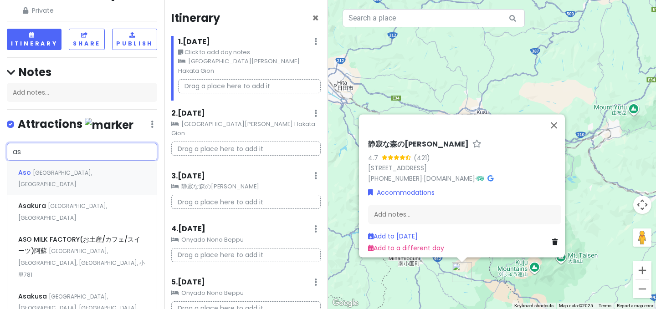
type input "a"
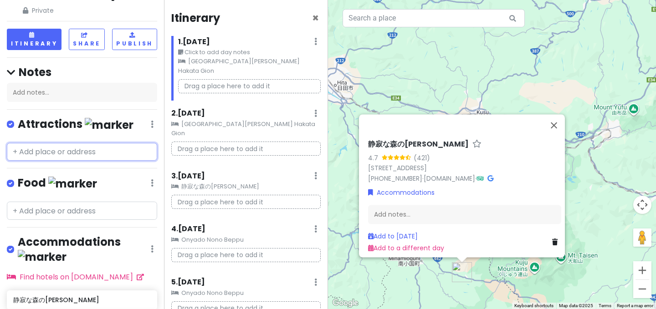
type input "s"
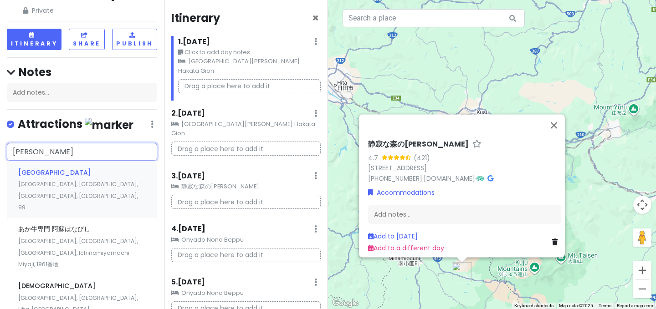
type input "阿苏火山"
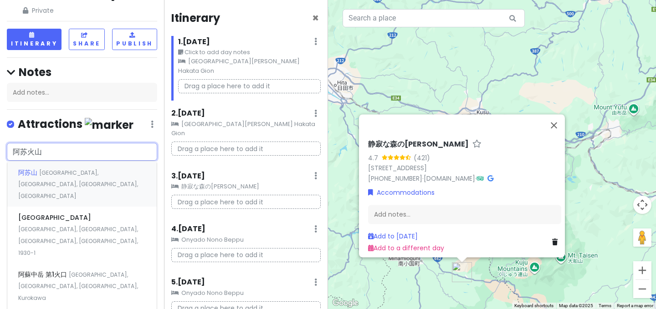
click at [110, 176] on div "[GEOGRAPHIC_DATA], [GEOGRAPHIC_DATA], [GEOGRAPHIC_DATA], [GEOGRAPHIC_DATA]" at bounding box center [81, 183] width 149 height 45
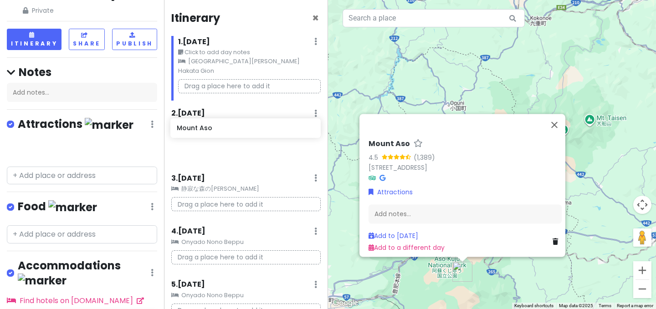
drag, startPoint x: 41, startPoint y: 151, endPoint x: 203, endPoint y: 131, distance: 163.8
click at [203, 131] on div "Fukuoka Trip Private Change Dates Make a Copy Delete Trip Go Pro ⚡️ Give Feedba…" at bounding box center [328, 154] width 656 height 309
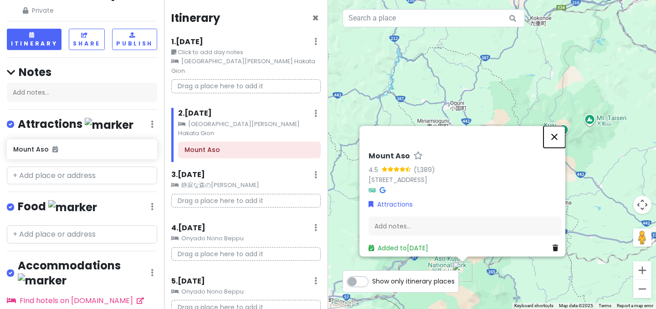
click at [559, 132] on button "Close" at bounding box center [554, 137] width 22 height 22
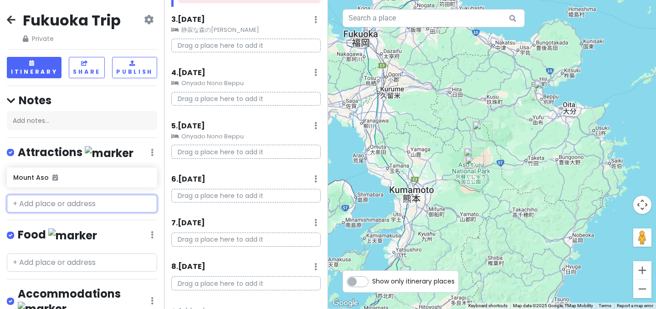
scroll to position [0, 0]
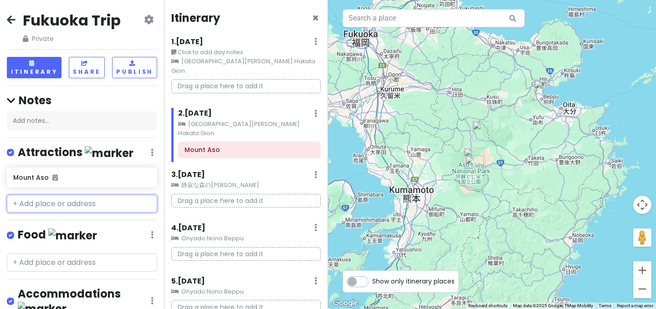
click at [72, 205] on input "text" at bounding box center [82, 204] width 150 height 18
paste input "原尻瀑布"
type input "原尻瀑布"
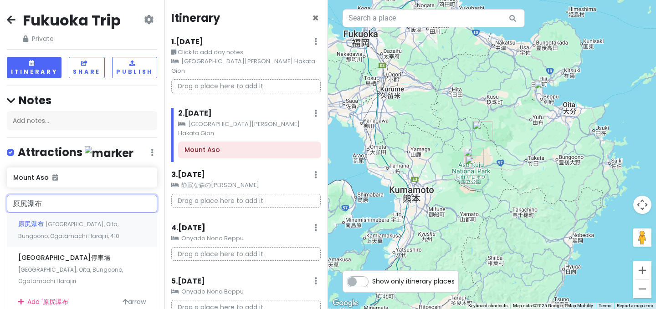
click at [60, 226] on span "[GEOGRAPHIC_DATA], Oita, Bungoono, Ogatamachi Harajiri, 410" at bounding box center [68, 230] width 101 height 20
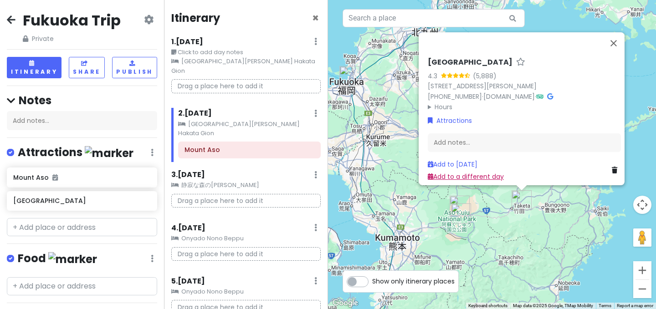
click at [466, 172] on link "Add to a different day" at bounding box center [466, 176] width 76 height 9
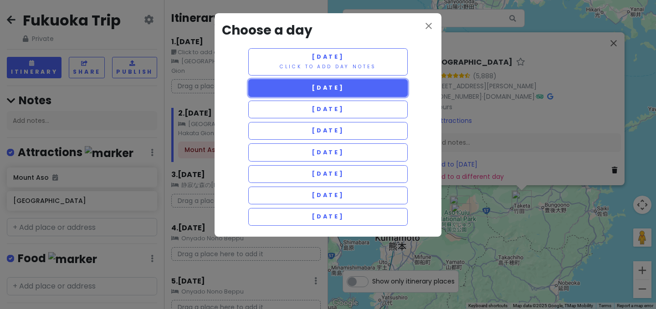
click at [380, 90] on button "[DATE]" at bounding box center [327, 88] width 159 height 18
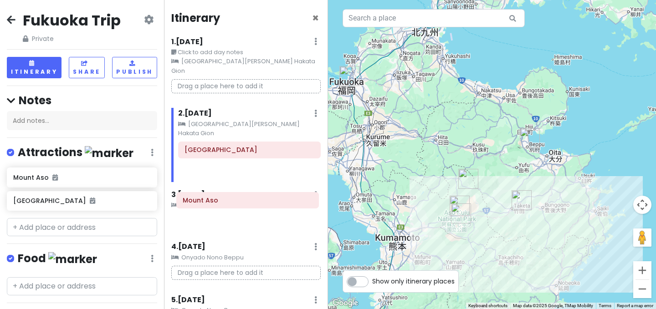
drag, startPoint x: 251, startPoint y: 130, endPoint x: 249, endPoint y: 199, distance: 68.8
click at [249, 199] on div "Itinerary × 1 . [DATE] Edit Day Notes Clear Lodging Delete Day Click to add day…" at bounding box center [246, 154] width 164 height 309
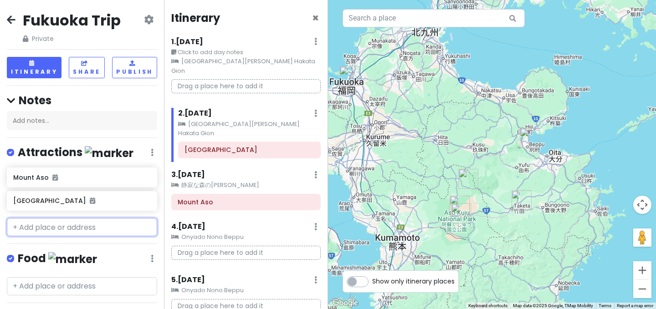
click at [80, 227] on input "text" at bounding box center [82, 227] width 150 height 18
paste input "高千穗峡Takachiho Gorge"
type input "高千穗峡Takachiho Gorge"
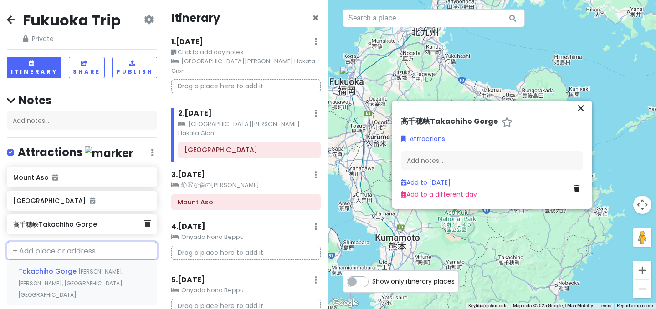
click at [70, 228] on h6 "高千穗峡Takachiho Gorge" at bounding box center [78, 224] width 131 height 8
click at [148, 225] on icon at bounding box center [147, 223] width 6 height 7
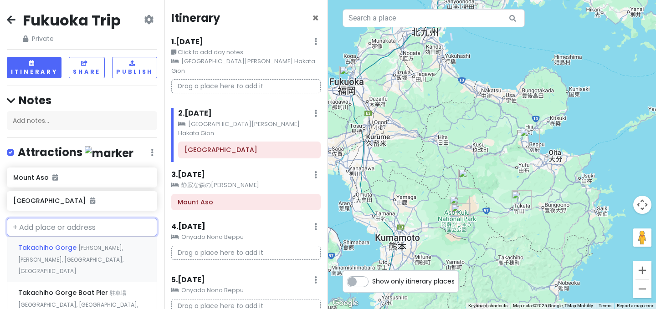
paste input "高千穗峡Takachiho Gorge"
type input "高千穗峡Takachiho Gorge"
drag, startPoint x: 114, startPoint y: 228, endPoint x: 46, endPoint y: 225, distance: 67.5
click at [46, 225] on input "高千穗峡Takachiho Gorge" at bounding box center [82, 227] width 150 height 18
click at [53, 249] on span "Takachiho Gorge" at bounding box center [48, 247] width 60 height 9
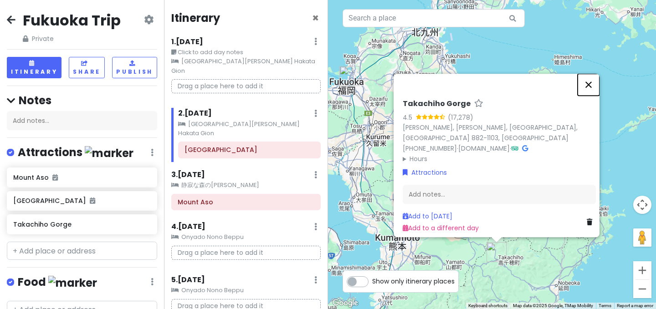
click at [593, 83] on button "Close" at bounding box center [589, 85] width 22 height 22
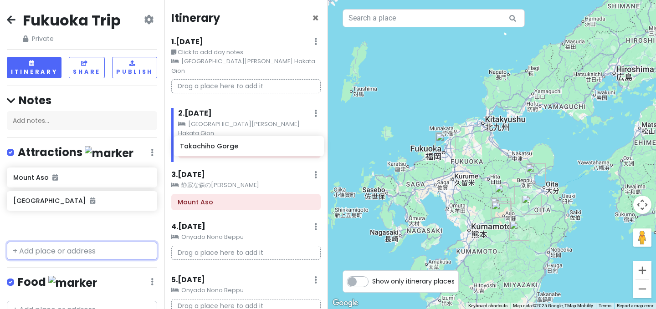
drag, startPoint x: 57, startPoint y: 225, endPoint x: 222, endPoint y: 146, distance: 182.9
click at [222, 146] on div "Fukuoka Trip Private Change Dates Make a Copy Delete Trip Go Pro ⚡️ Give Feedba…" at bounding box center [328, 154] width 656 height 309
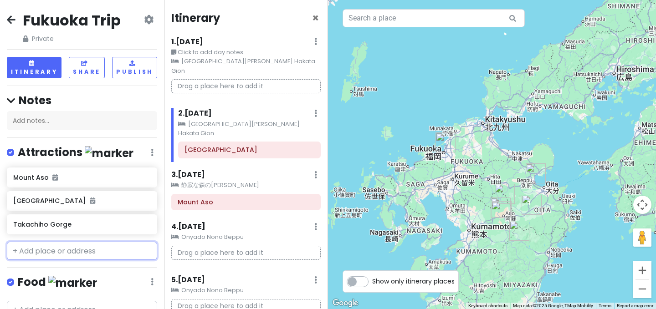
click at [48, 247] on input "text" at bounding box center [82, 251] width 150 height 18
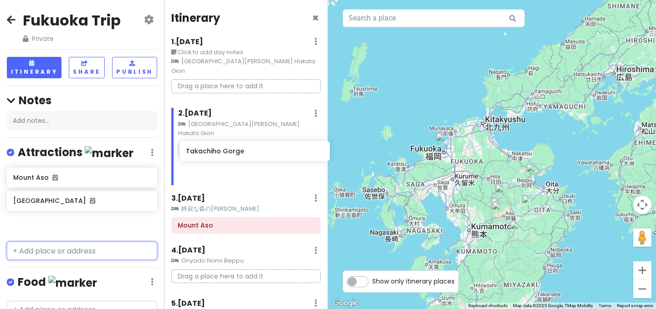
drag, startPoint x: 39, startPoint y: 226, endPoint x: 211, endPoint y: 153, distance: 187.4
click at [211, 153] on div "Fukuoka Trip Private Change Dates Make a Copy Delete Trip Go Pro ⚡️ Give Feedba…" at bounding box center [328, 154] width 656 height 309
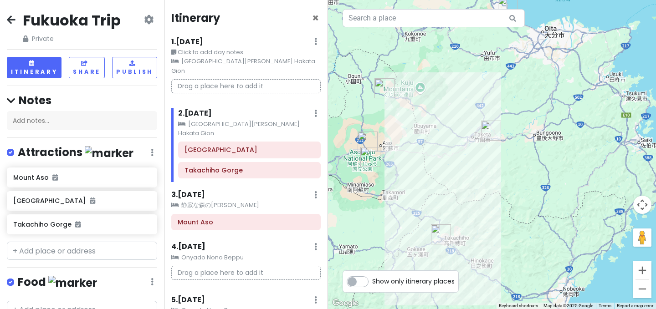
click at [487, 133] on img "Harajiri Falls" at bounding box center [491, 131] width 20 height 20
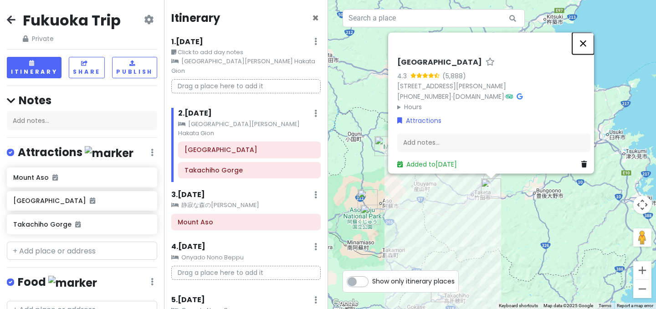
click at [583, 38] on button "Close" at bounding box center [583, 43] width 22 height 22
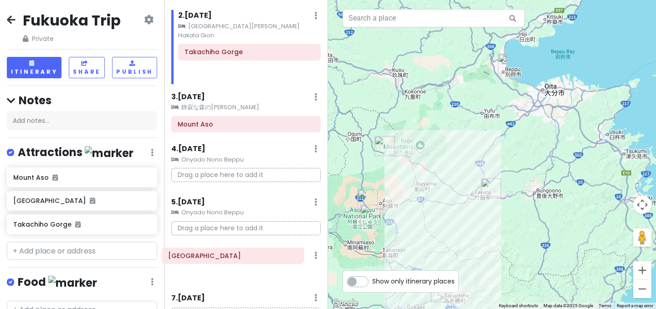
scroll to position [99, 0]
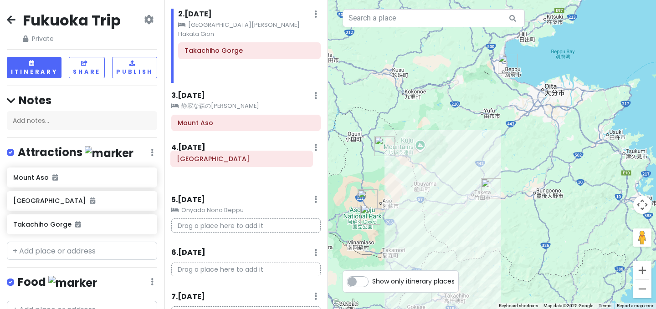
drag, startPoint x: 247, startPoint y: 131, endPoint x: 238, endPoint y: 159, distance: 30.2
click at [238, 159] on div "Itinerary × 1 . [DATE] Edit Day Notes Clear Lodging Delete Day Click to add day…" at bounding box center [246, 154] width 164 height 309
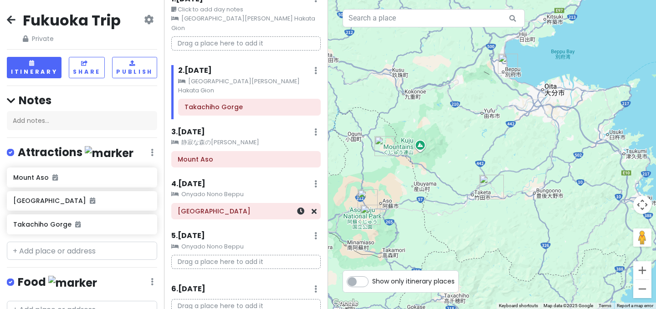
scroll to position [0, 0]
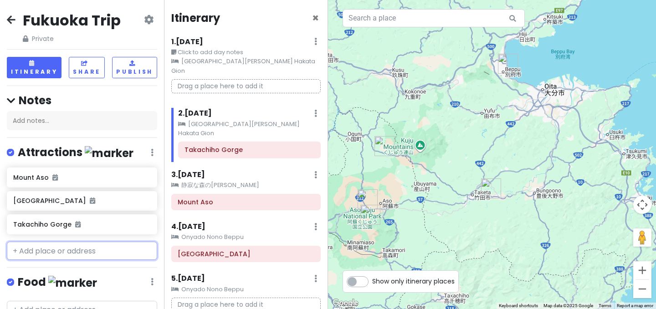
click at [68, 252] on input "text" at bounding box center [82, 251] width 150 height 18
paste input "Kamishikimi Kumanoimasu Shrine"
type input "Kamishikimi Kumanoimasu Shrine"
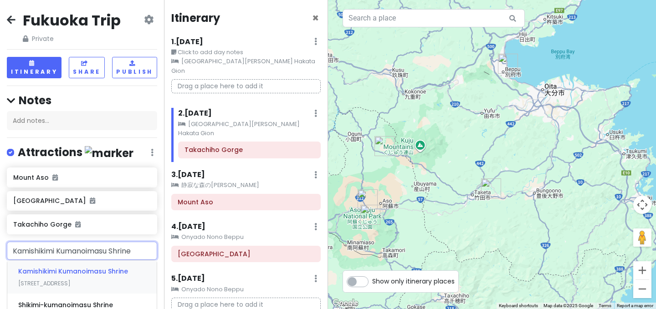
click at [67, 275] on span "Kamishikimi Kumanoimasu Shrine" at bounding box center [73, 271] width 110 height 9
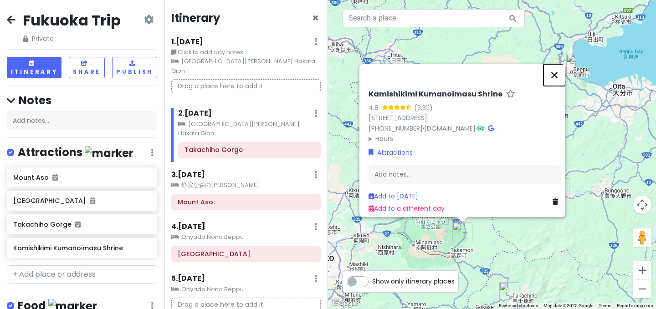
click at [560, 64] on button "Close" at bounding box center [554, 75] width 22 height 22
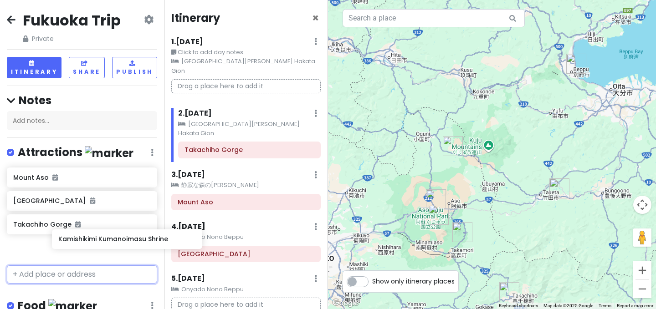
scroll to position [2, 0]
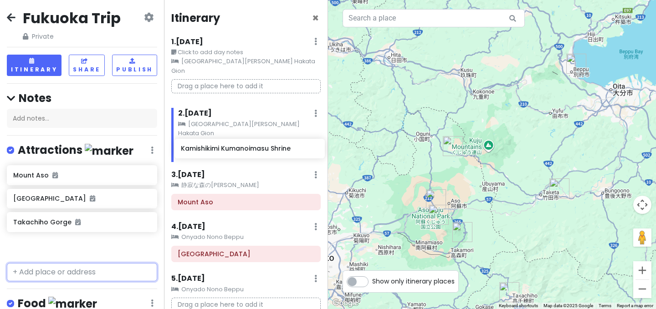
drag, startPoint x: 66, startPoint y: 251, endPoint x: 234, endPoint y: 152, distance: 194.6
click at [234, 152] on div "Fukuoka Trip Private Change Dates Make a Copy Delete Trip Go Pro ⚡️ Give Feedba…" at bounding box center [328, 154] width 656 height 309
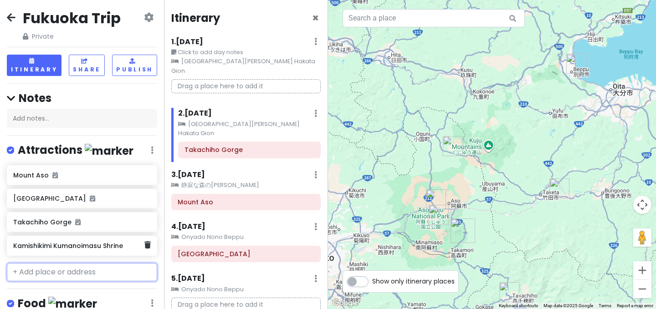
scroll to position [3, 0]
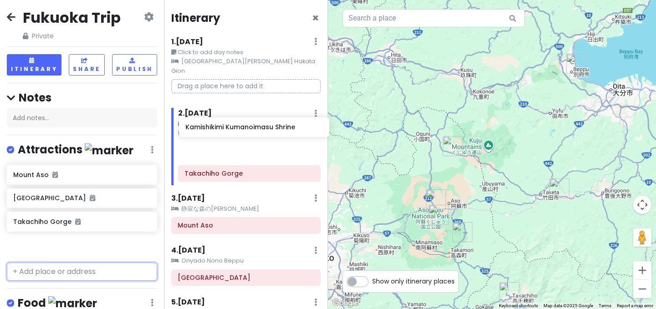
drag, startPoint x: 64, startPoint y: 251, endPoint x: 231, endPoint y: 139, distance: 201.0
click at [231, 139] on div "Fukuoka Trip Private Change Dates Make a Copy Delete Trip Go Pro ⚡️ Give Feedba…" at bounding box center [328, 154] width 656 height 309
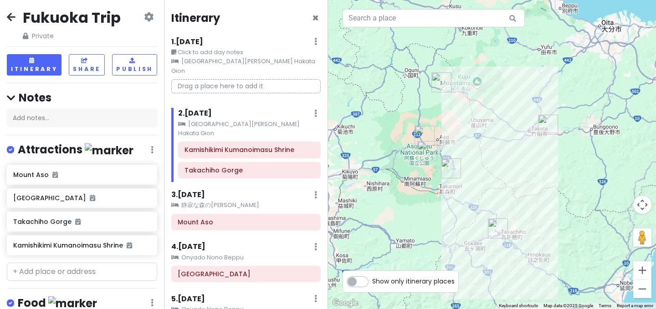
drag, startPoint x: 527, startPoint y: 245, endPoint x: 515, endPoint y: 179, distance: 67.0
click at [515, 179] on div at bounding box center [492, 154] width 328 height 309
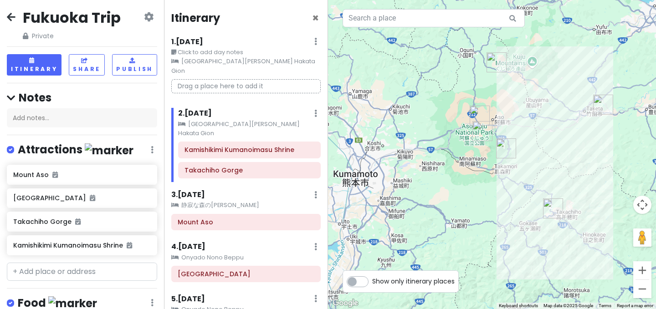
drag, startPoint x: 509, startPoint y: 208, endPoint x: 565, endPoint y: 188, distance: 59.5
click at [565, 188] on div at bounding box center [492, 154] width 328 height 309
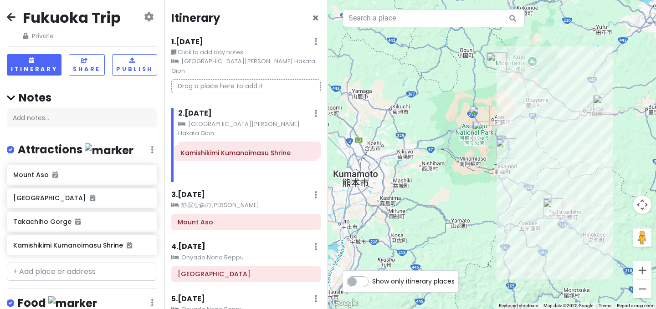
drag, startPoint x: 232, startPoint y: 133, endPoint x: 227, endPoint y: 152, distance: 19.3
click at [228, 101] on div "Kamishikimi Kumanoimasu Shrine Takachiho Gorge" at bounding box center [245, 89] width 163 height 21
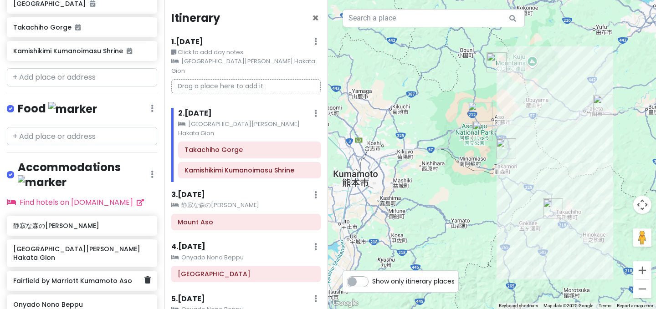
scroll to position [200, 0]
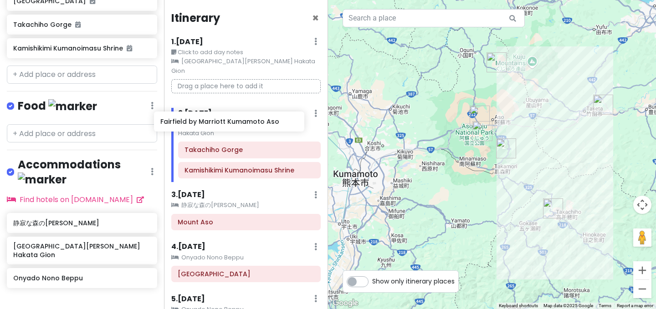
drag, startPoint x: 97, startPoint y: 261, endPoint x: 246, endPoint y: 126, distance: 201.5
click at [246, 126] on div "Fukuoka Trip Private Change Dates Make a Copy Delete Trip Go Pro ⚡️ Give Feedba…" at bounding box center [328, 154] width 656 height 309
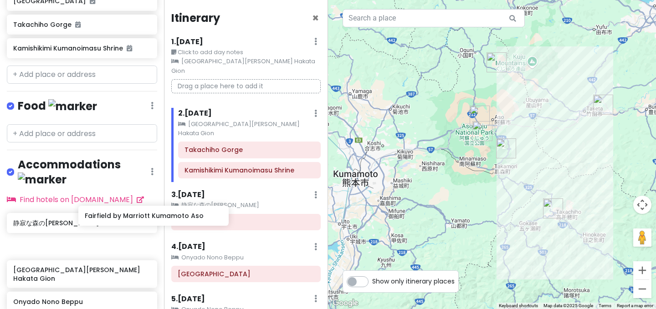
scroll to position [202, 0]
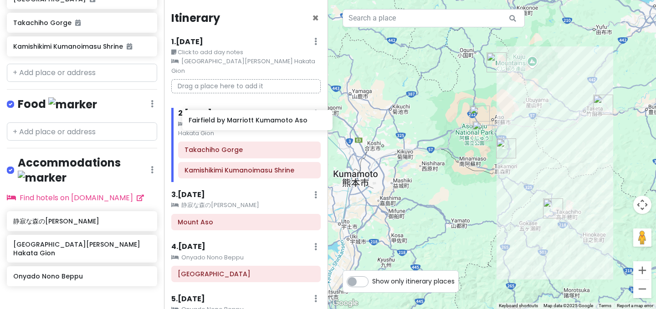
drag, startPoint x: 77, startPoint y: 256, endPoint x: 252, endPoint y: 123, distance: 220.4
click at [252, 123] on div "Fukuoka Trip Private Change Dates Make a Copy Delete Trip Go Pro ⚡️ Give Feedba…" at bounding box center [328, 154] width 656 height 309
click at [315, 45] on icon at bounding box center [315, 41] width 3 height 7
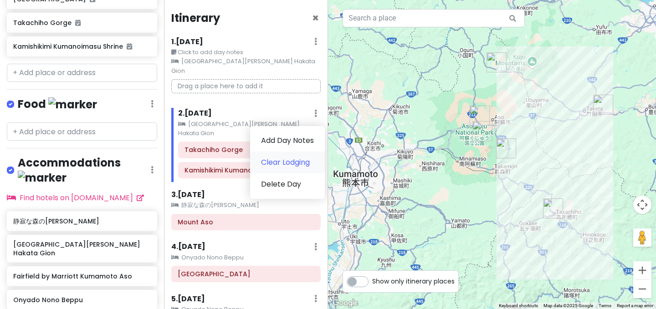
click at [291, 152] on link "Clear Lodging" at bounding box center [287, 163] width 75 height 22
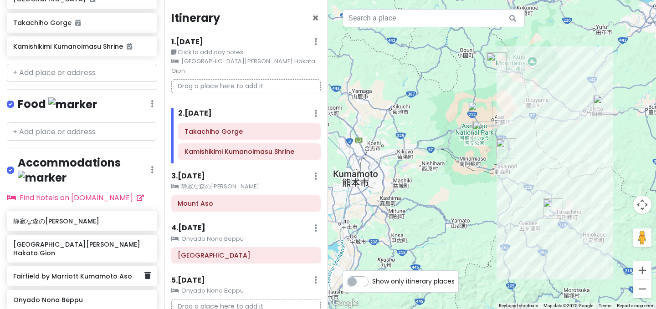
scroll to position [203, 0]
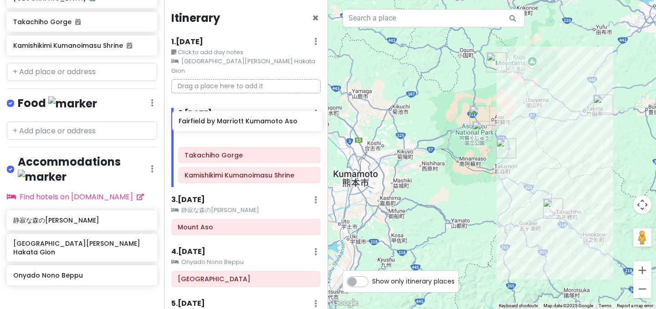
drag, startPoint x: 71, startPoint y: 255, endPoint x: 236, endPoint y: 124, distance: 210.5
click at [236, 124] on div "Fukuoka Trip Private Change Dates Make a Copy Delete Trip Go Pro ⚡️ Give Feedba…" at bounding box center [328, 154] width 656 height 309
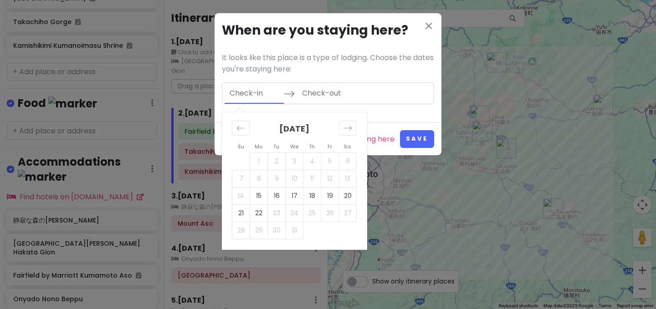
click at [242, 91] on input "Check-in" at bounding box center [254, 93] width 59 height 21
click at [279, 197] on td "16" at bounding box center [277, 195] width 18 height 17
type input "[DATE]"
click at [295, 197] on td "17" at bounding box center [295, 195] width 18 height 17
type input "[DATE]"
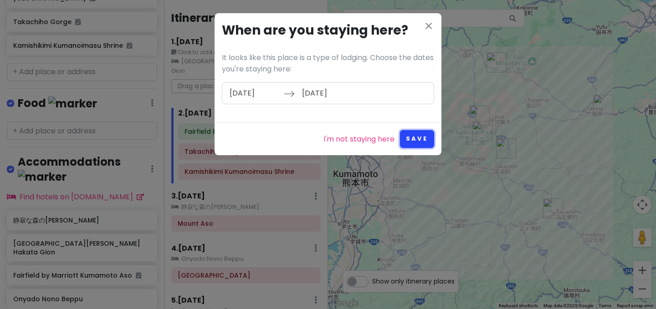
click at [415, 143] on button "Save" at bounding box center [417, 139] width 34 height 18
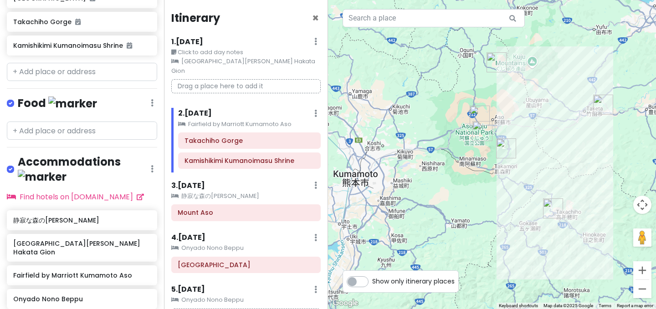
click at [288, 76] on small "Fairfield by Marriott Kumamoto Aso" at bounding box center [245, 66] width 149 height 19
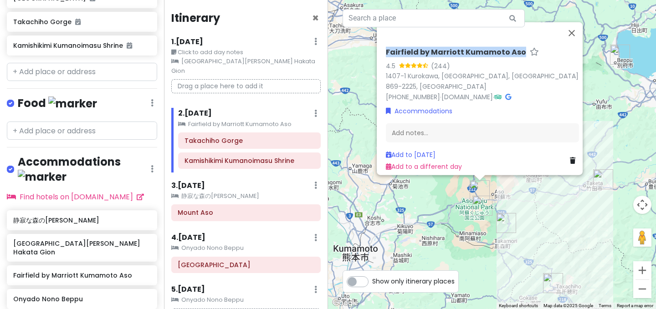
drag, startPoint x: 515, startPoint y: 56, endPoint x: 380, endPoint y: 59, distance: 134.4
click at [382, 59] on div "Fairfield by Marriott Kumamoto Aso 4.5 (244) 1407-1 [GEOGRAPHIC_DATA], [GEOGRAP…" at bounding box center [482, 109] width 200 height 131
copy h6 "Fairfield by Marriott Kumamoto Aso"
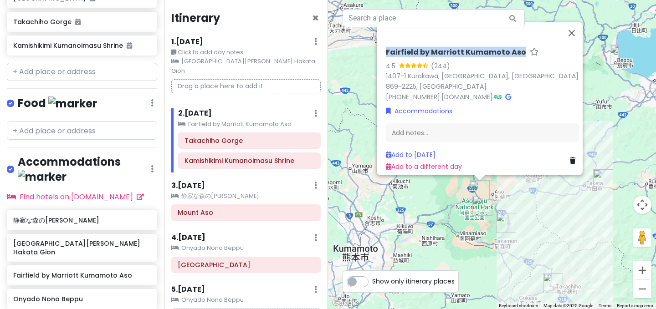
click at [377, 85] on div "Fairfield by Marriott Kumamoto Aso 4.5 (244) 1407-1 [GEOGRAPHIC_DATA], [GEOGRAP…" at bounding box center [480, 98] width 206 height 153
drag, startPoint x: 382, startPoint y: 56, endPoint x: 516, endPoint y: 59, distance: 133.9
click at [516, 59] on div "Fairfield by Marriott Kumamoto Aso" at bounding box center [482, 53] width 193 height 13
copy h6 "Fairfield by Marriott Kumamoto Aso"
click at [81, 216] on h6 "静寂な森の[PERSON_NAME]" at bounding box center [78, 220] width 131 height 8
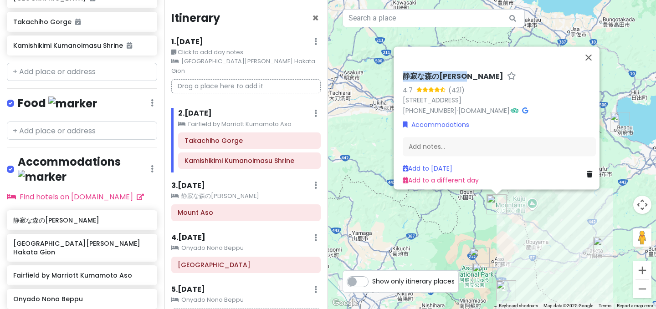
drag, startPoint x: 397, startPoint y: 61, endPoint x: 472, endPoint y: 61, distance: 75.6
click at [472, 68] on div "静寂な森の宿 山しのぶ 4.7 (421) 5960 [GEOGRAPHIC_DATA], [STREET_ADDRESS] [PHONE_NUMBER] ·…" at bounding box center [499, 128] width 200 height 121
copy h6 "静寂な森の[PERSON_NAME]"
